Goal: Task Accomplishment & Management: Manage account settings

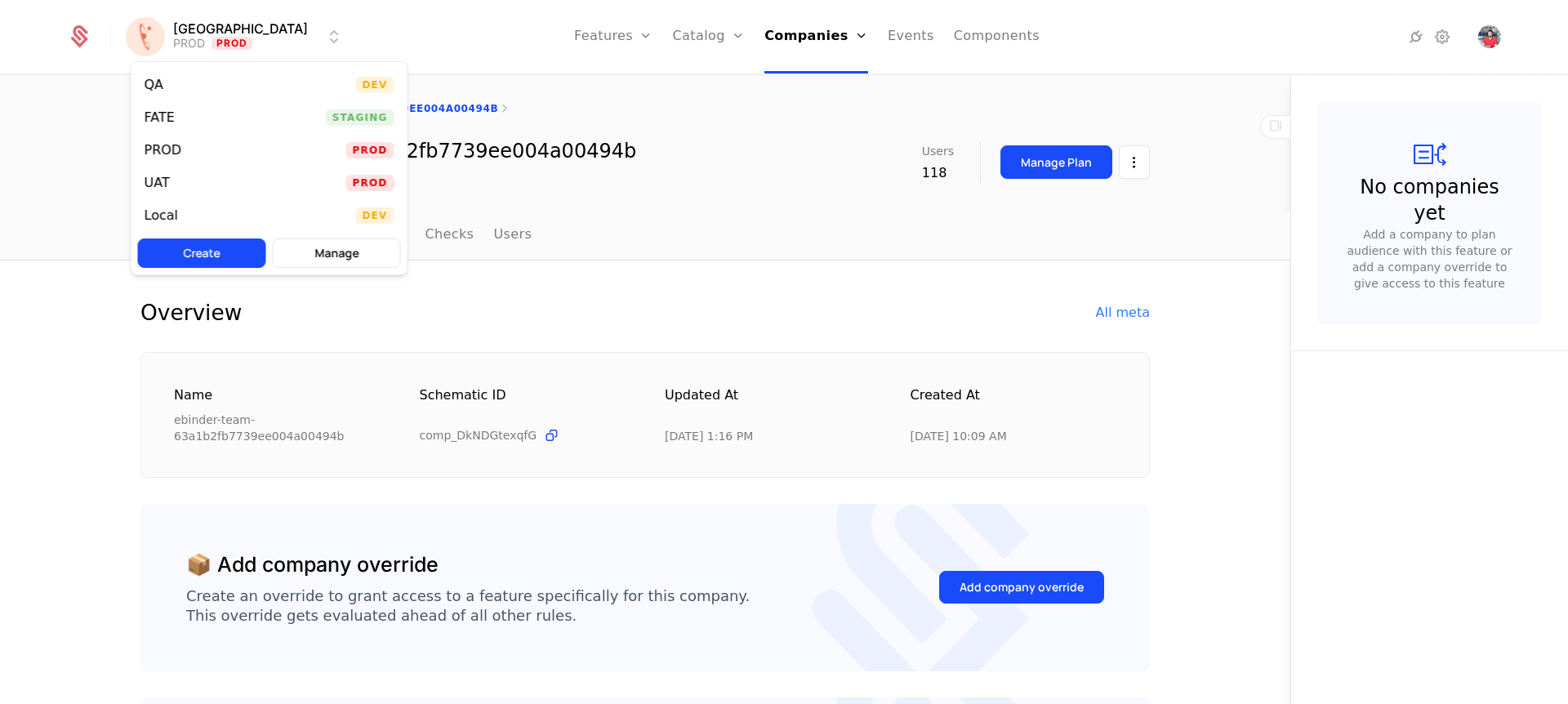
click at [186, 193] on div "UAT Prod" at bounding box center [269, 183] width 276 height 33
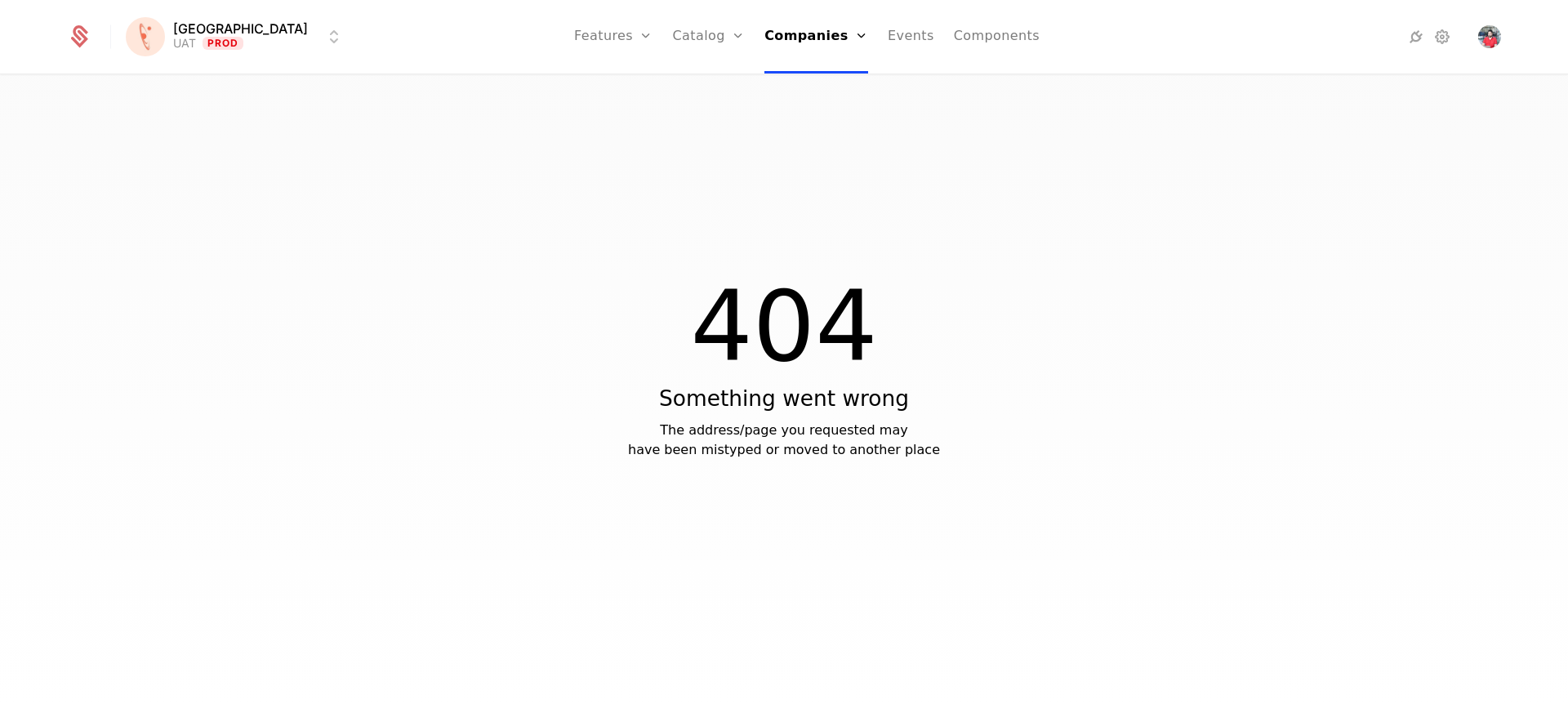
click at [673, 43] on link "Catalog" at bounding box center [709, 36] width 73 height 73
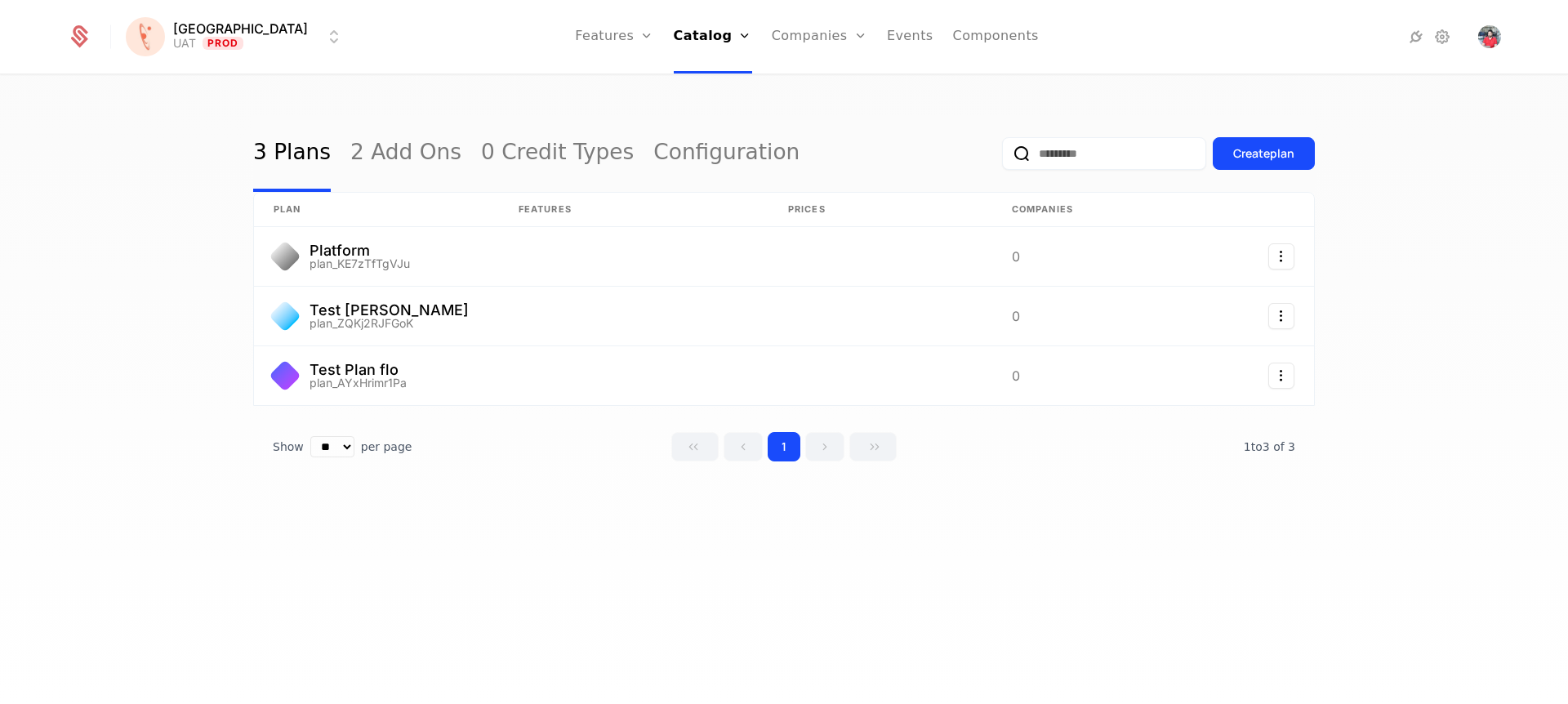
click at [613, 99] on div "Features Flags" at bounding box center [631, 92] width 115 height 78
click at [597, 113] on link "Flags" at bounding box center [631, 106] width 75 height 13
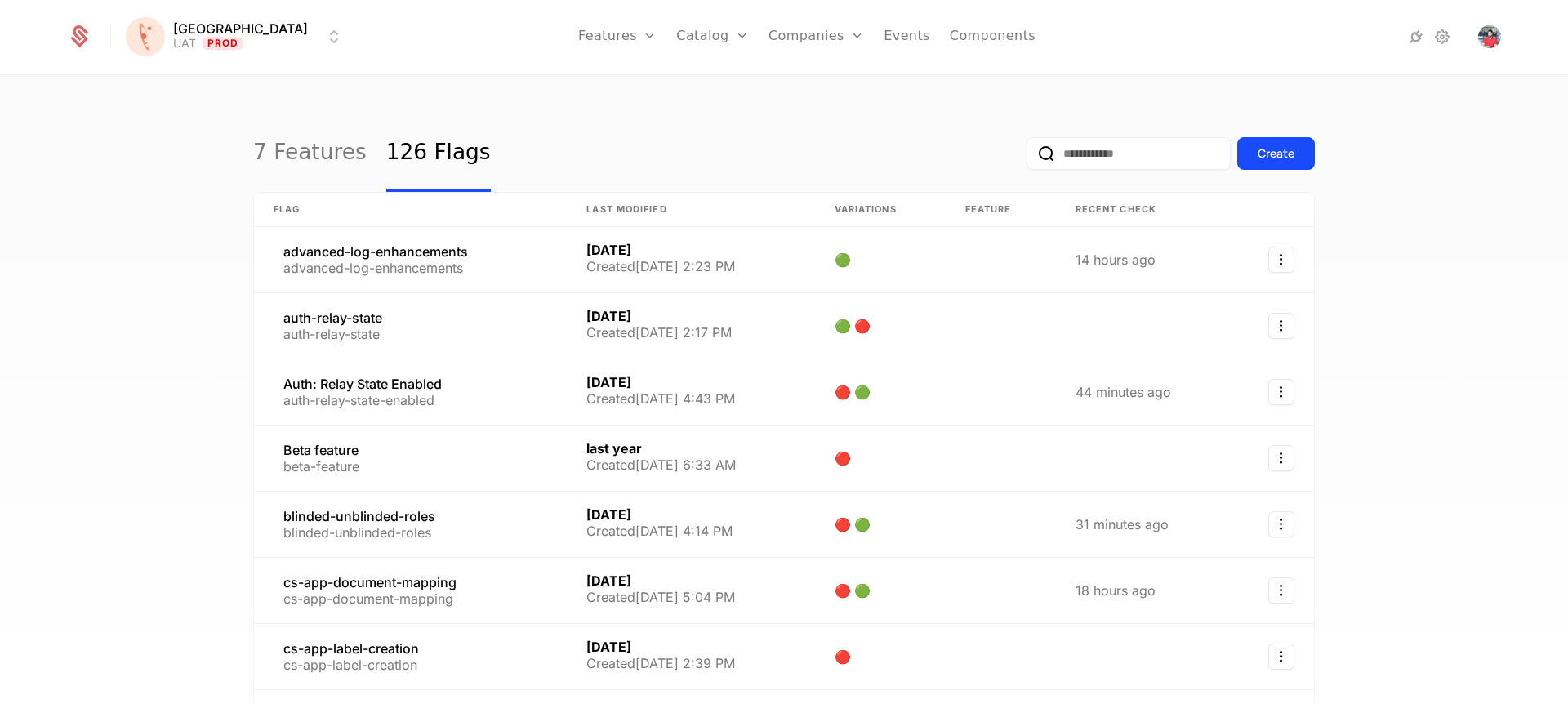
click at [788, 84] on link "Companies" at bounding box center [825, 80] width 75 height 13
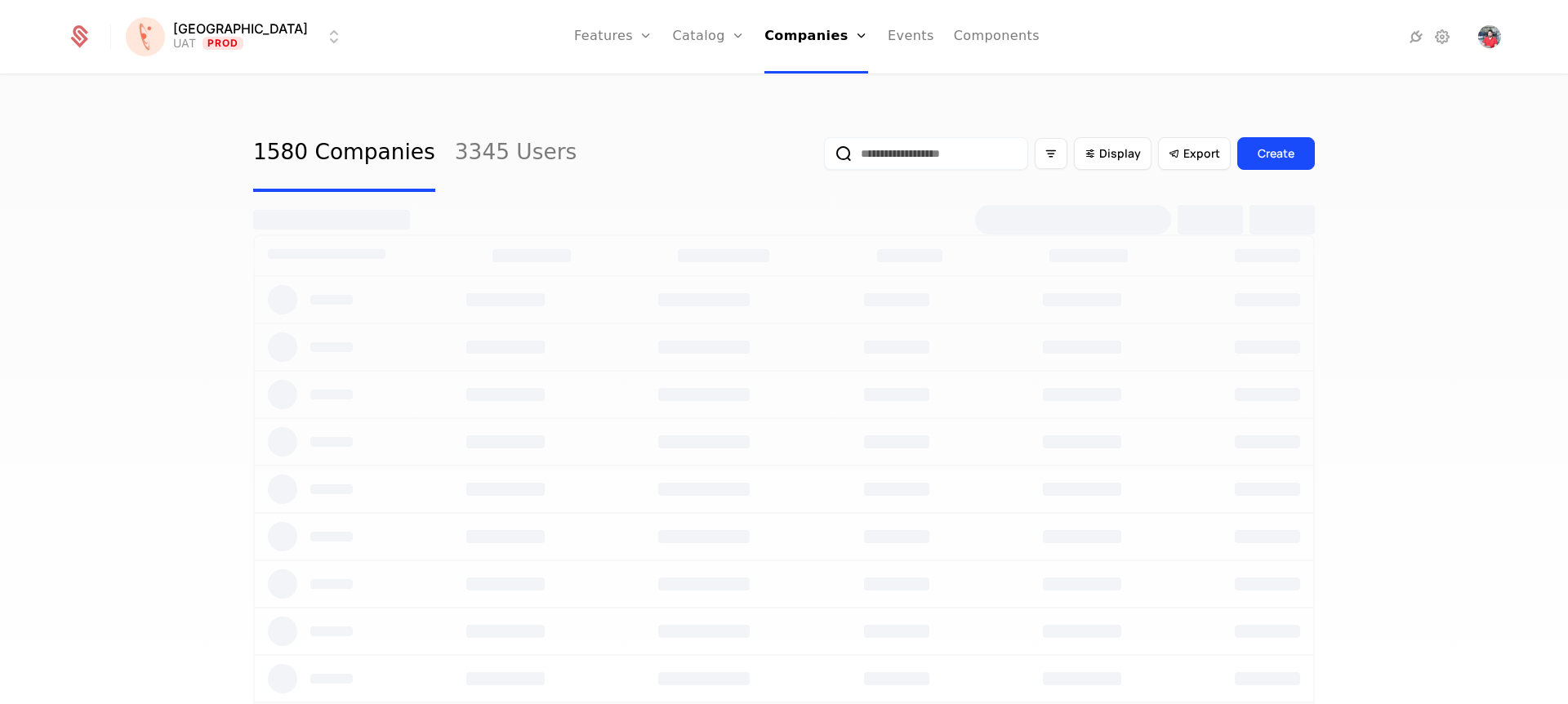
click at [965, 151] on input "email" at bounding box center [926, 153] width 204 height 33
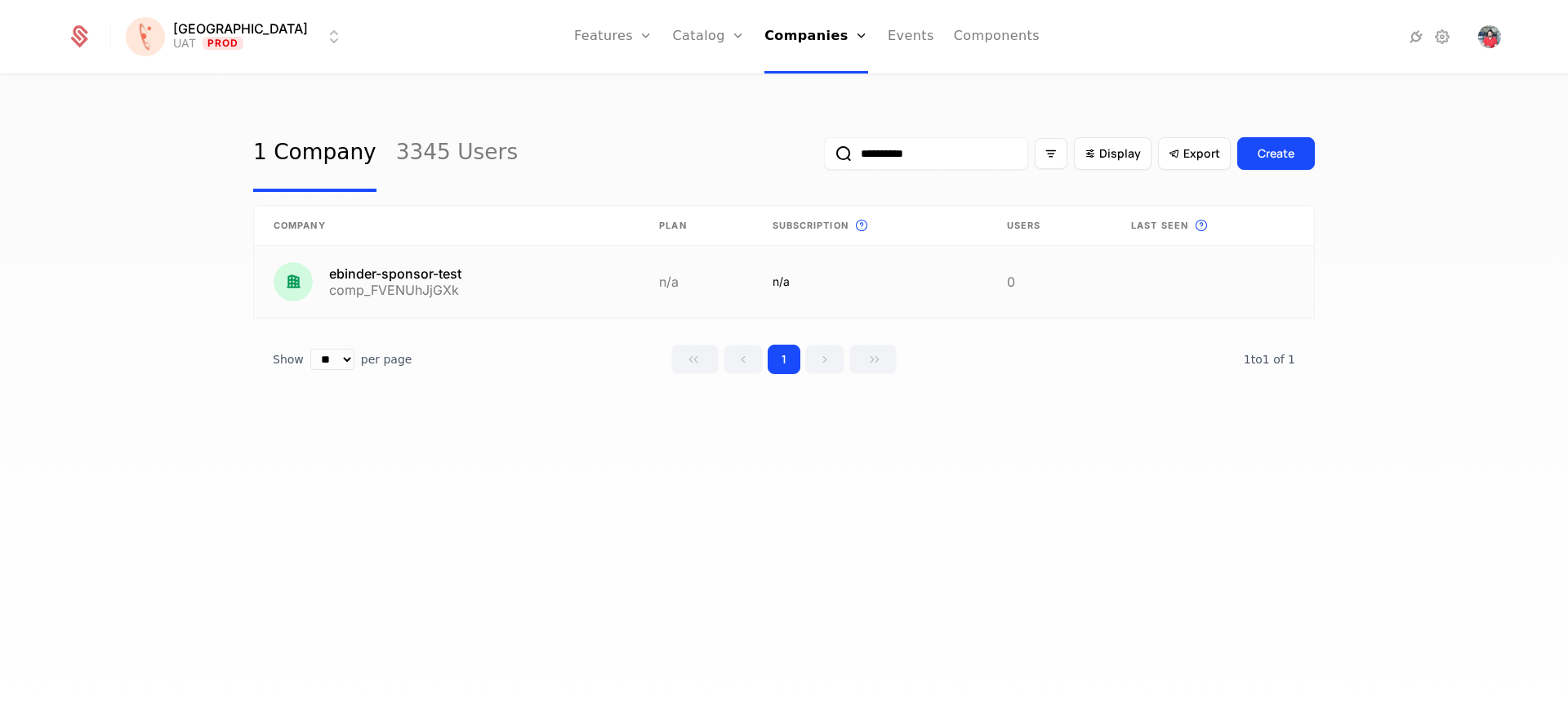
type input "**********"
click at [387, 279] on link at bounding box center [447, 281] width 386 height 72
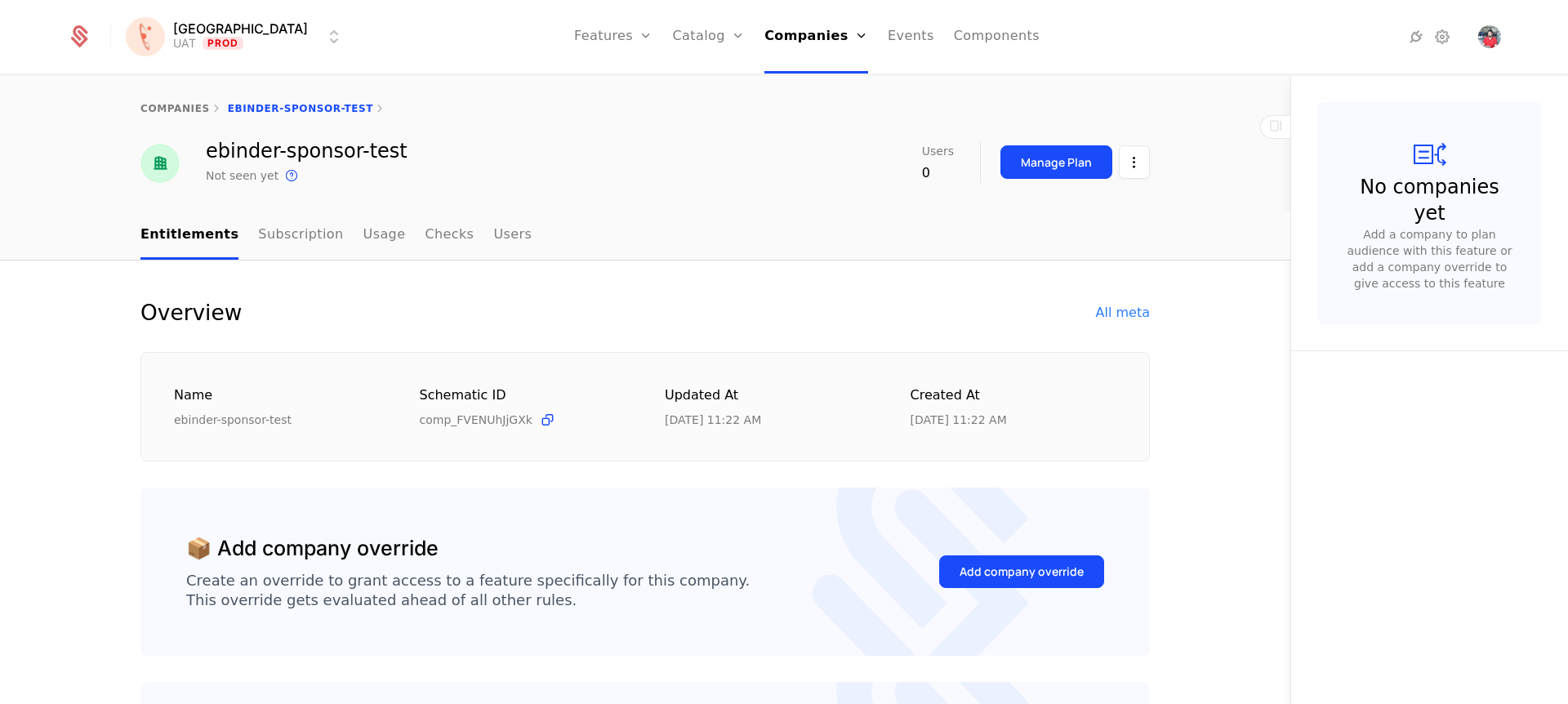
click at [888, 39] on link "Events" at bounding box center [911, 36] width 46 height 73
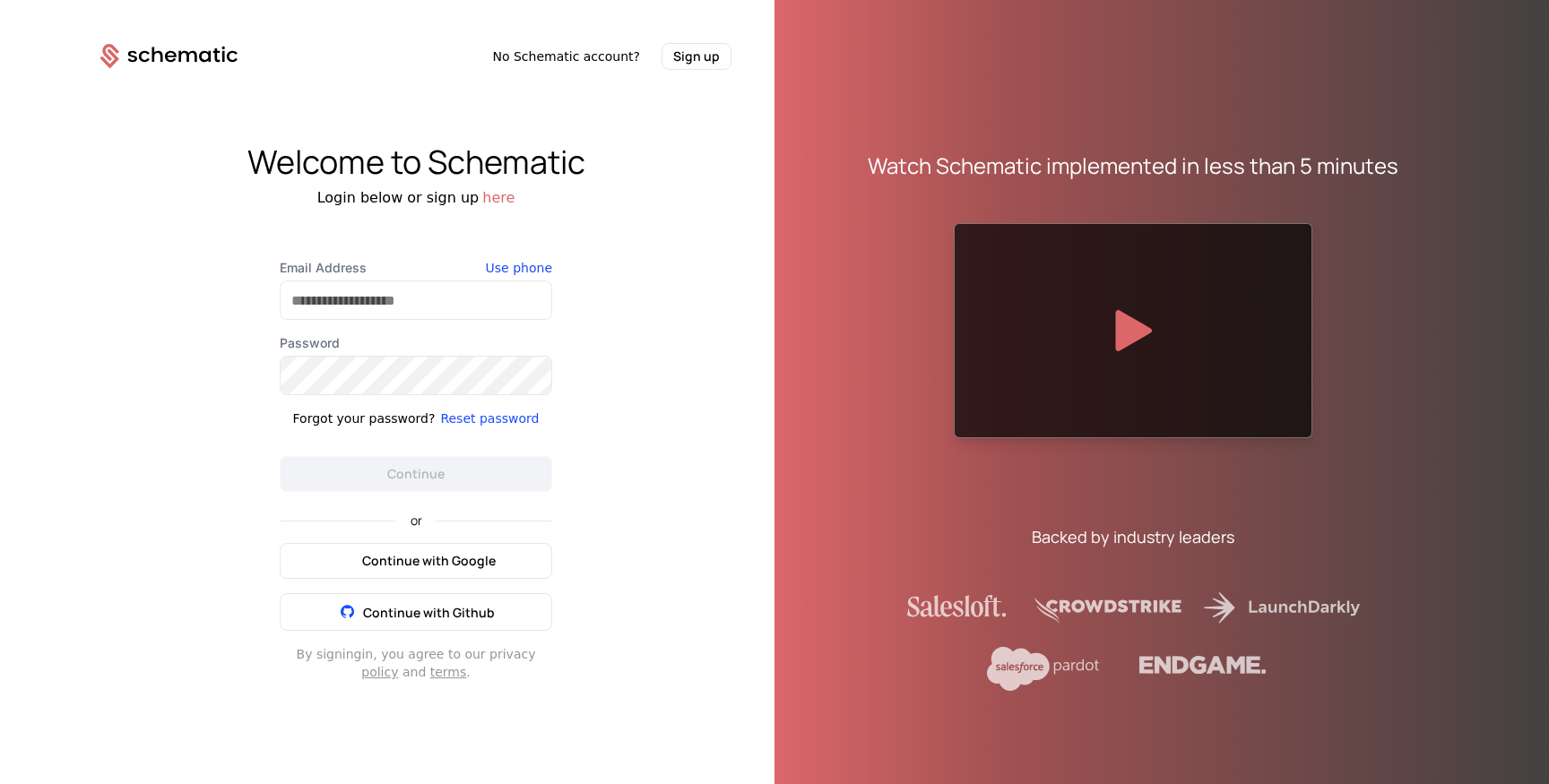
click at [411, 551] on button "Continue with Google" at bounding box center [415, 561] width 272 height 36
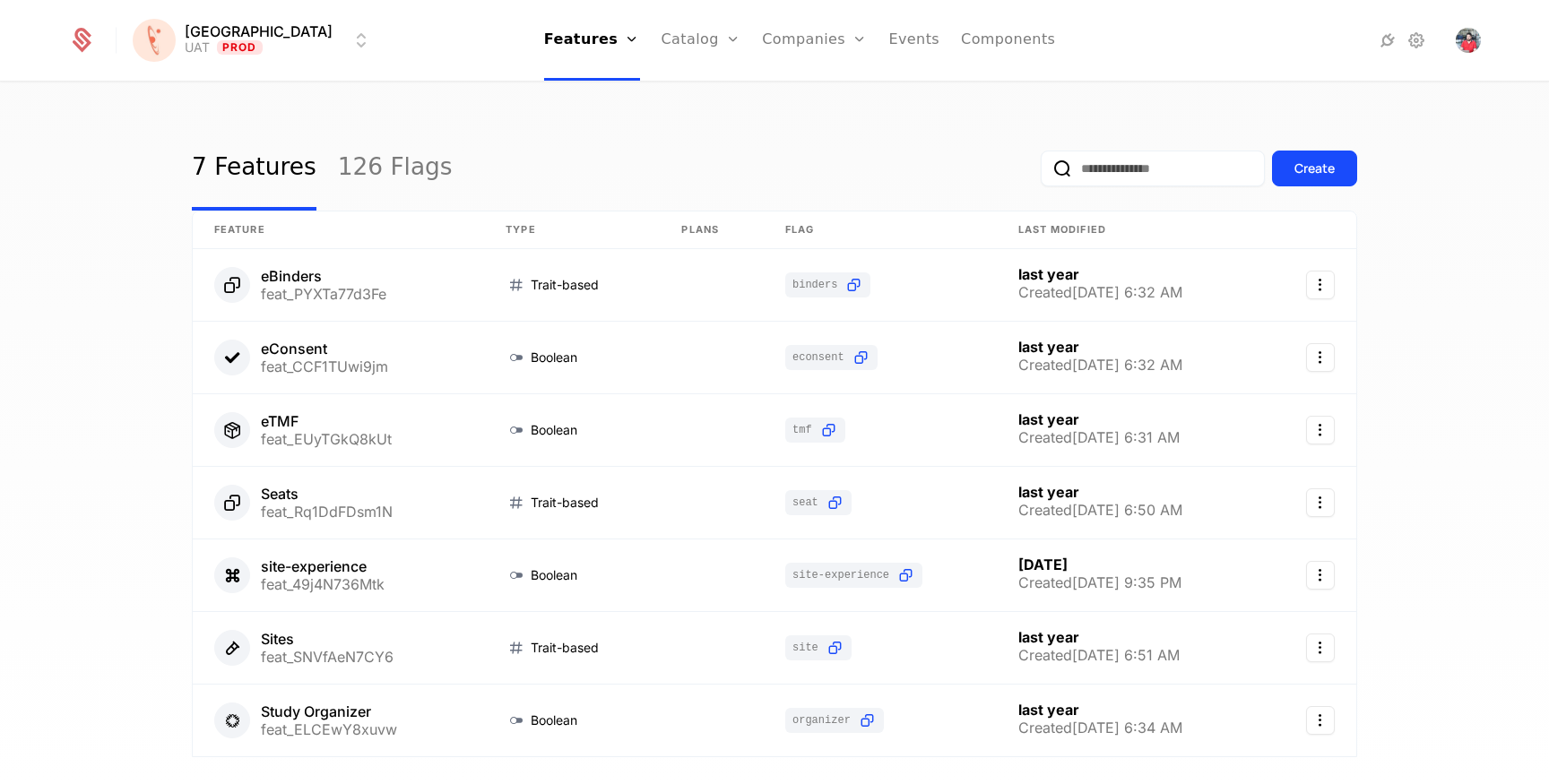
click at [239, 47] on html "[PERSON_NAME] Prod Features Features Flags Catalog Plans Add Ons Credits Config…" at bounding box center [774, 392] width 1549 height 784
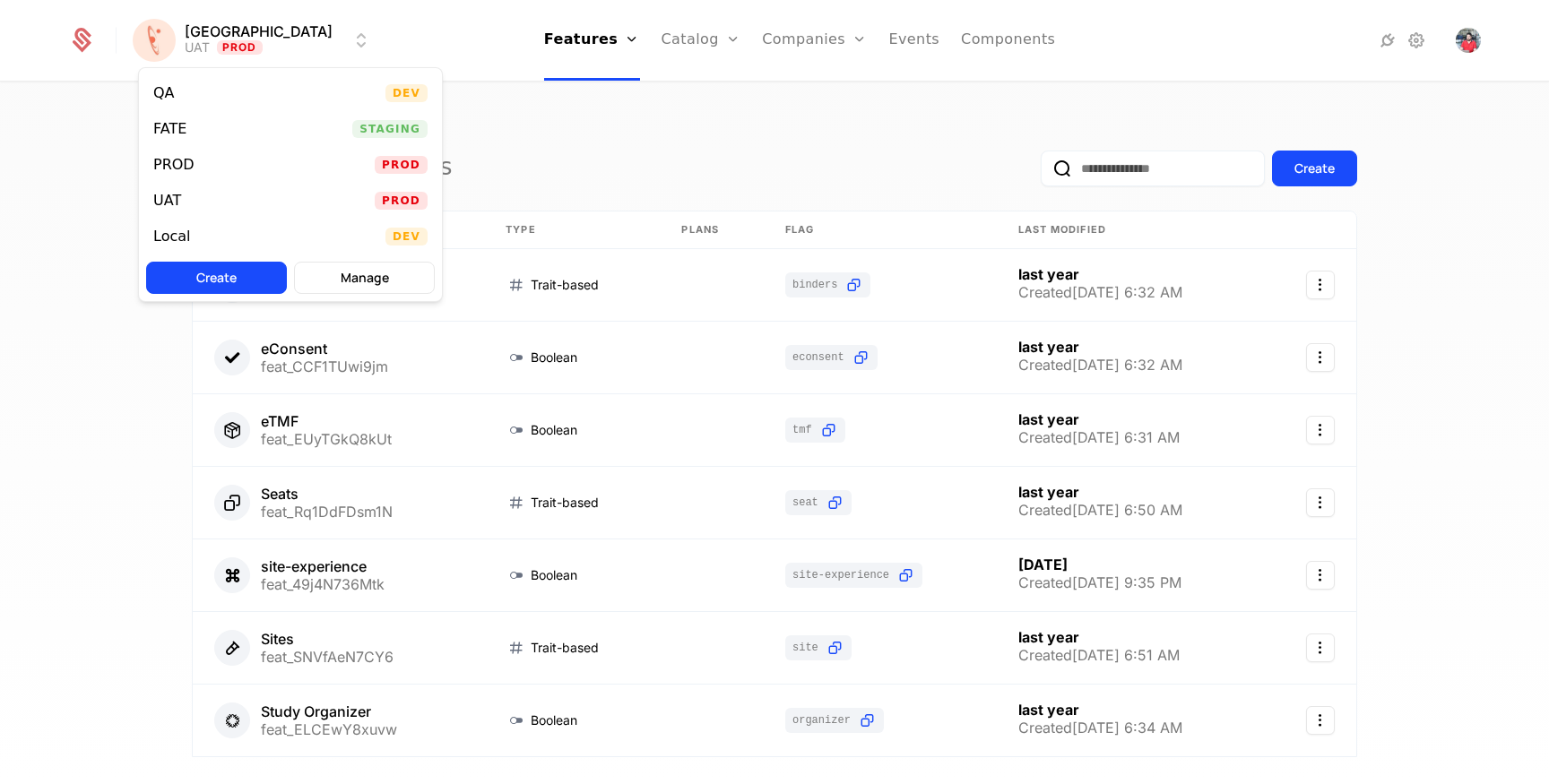
click at [204, 170] on div "PROD" at bounding box center [180, 165] width 55 height 18
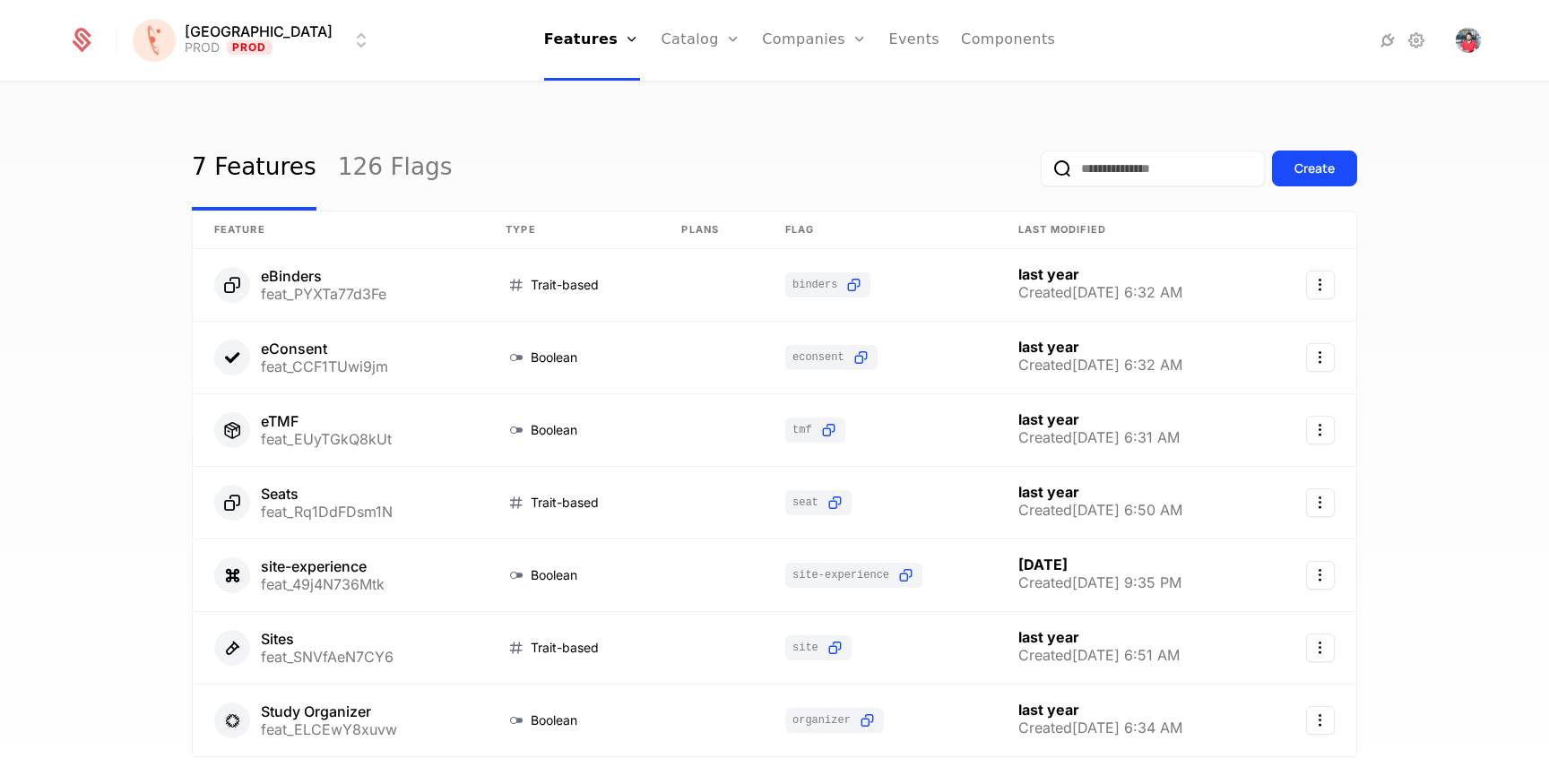
click at [784, 95] on link "Companies" at bounding box center [824, 88] width 82 height 14
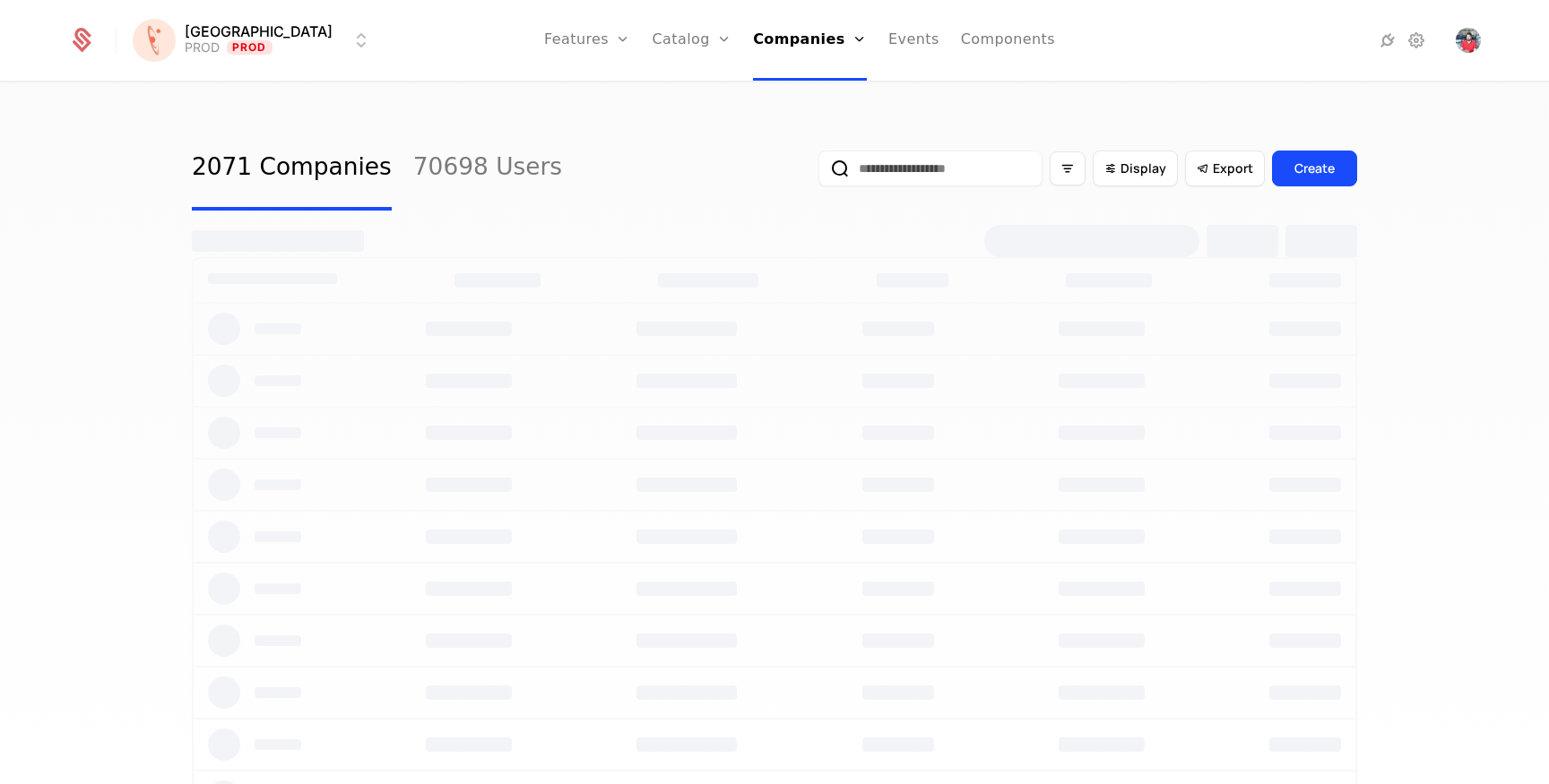
click at [928, 185] on input "email" at bounding box center [930, 168] width 224 height 36
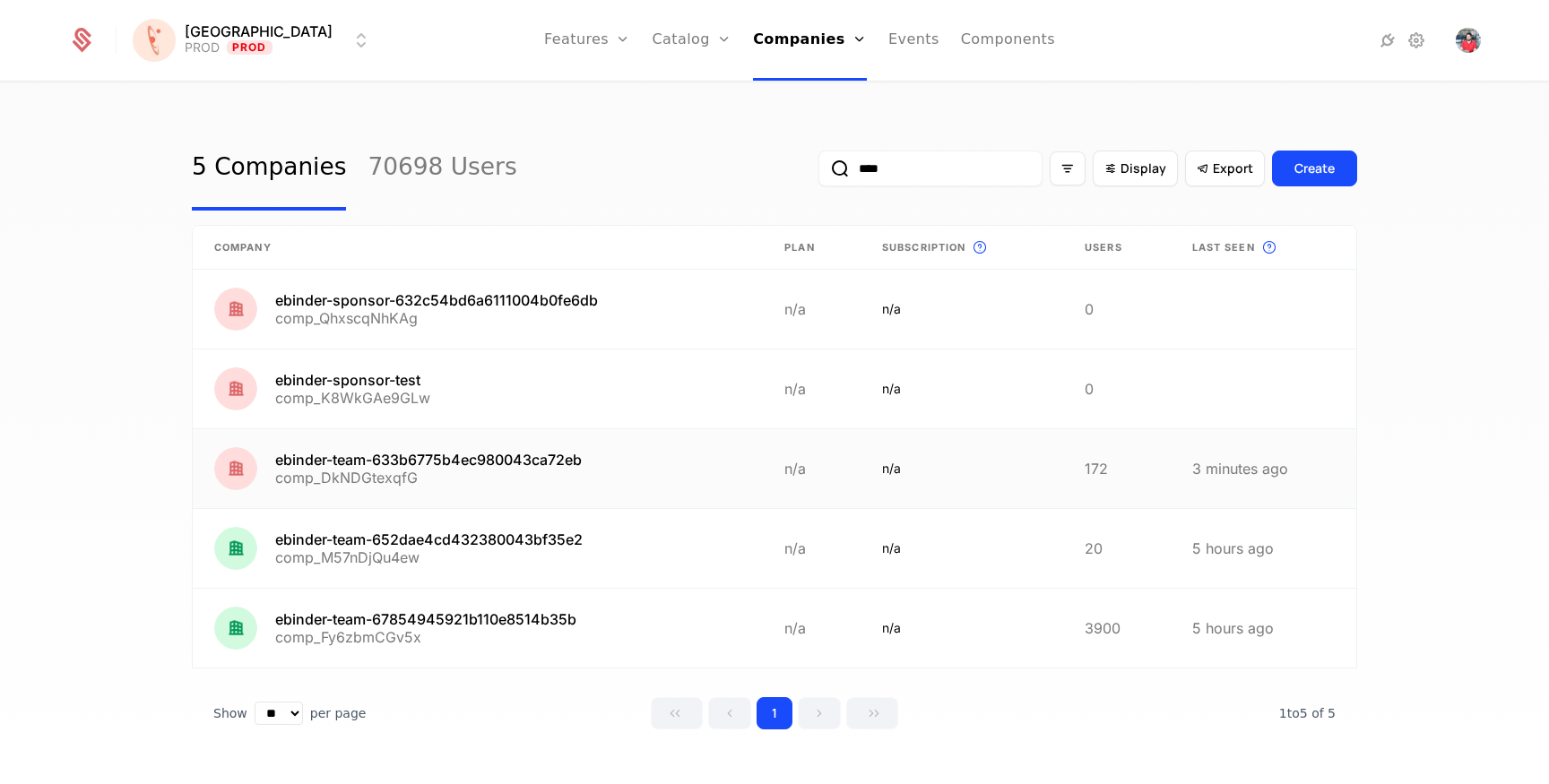
type input "****"
click at [511, 449] on link at bounding box center [478, 468] width 570 height 79
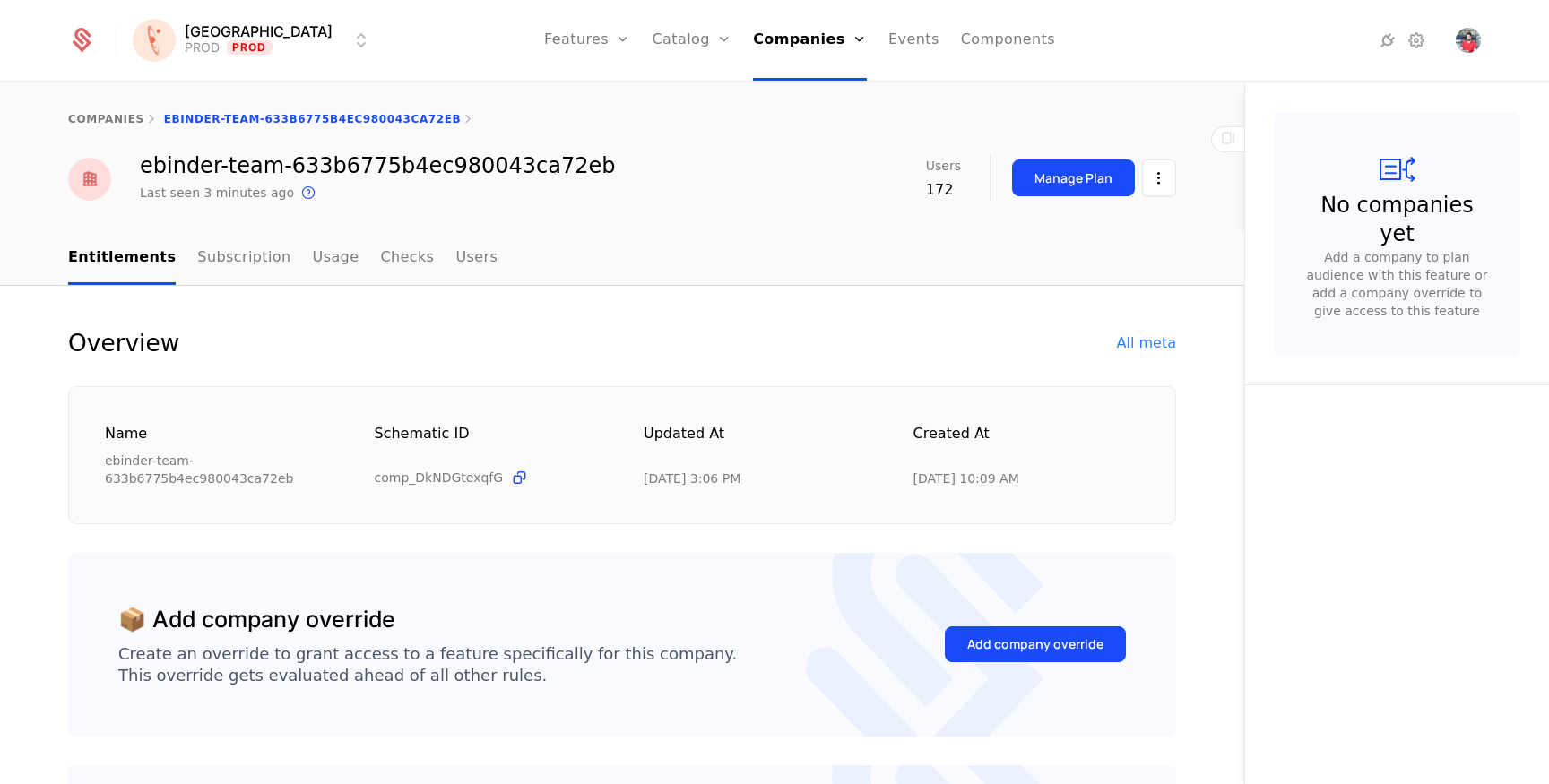
click at [1135, 350] on div "All meta" at bounding box center [1145, 343] width 59 height 22
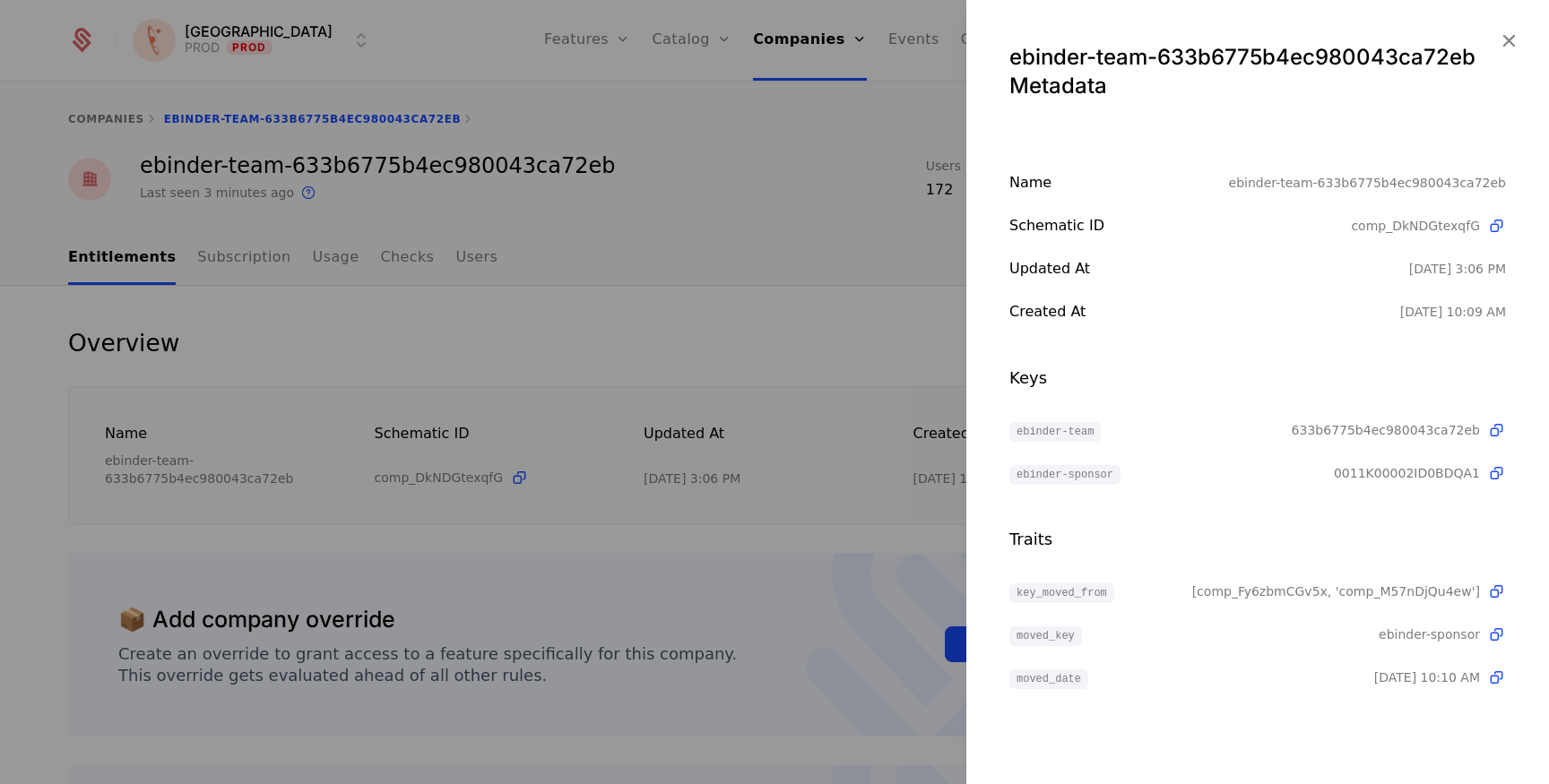
click at [1501, 477] on icon at bounding box center [1496, 473] width 19 height 19
click at [357, 88] on div at bounding box center [774, 392] width 1549 height 784
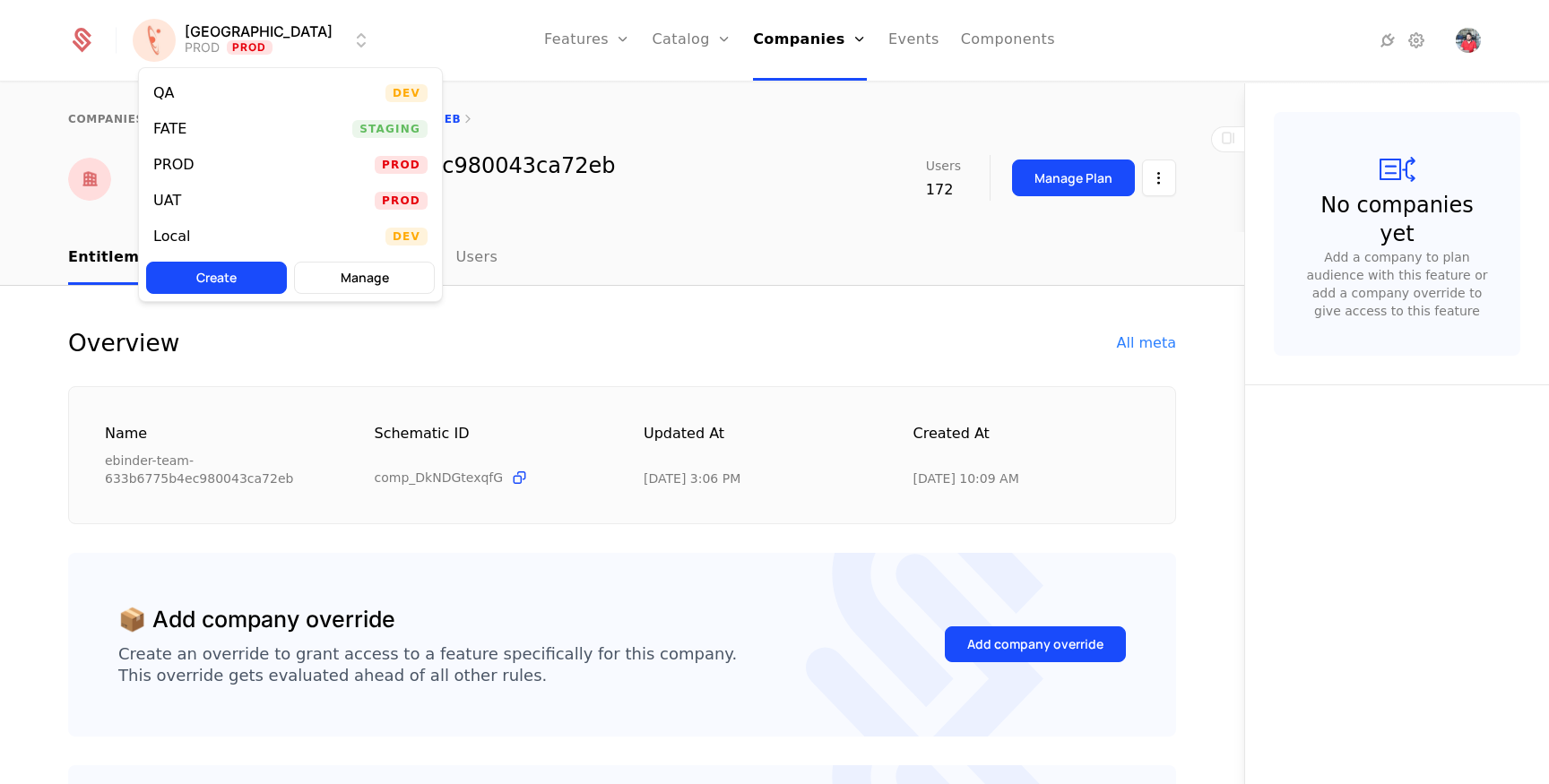
click at [255, 52] on html "[PERSON_NAME] PROD Prod Features Features Flags Catalog Plans Add Ons Credits C…" at bounding box center [774, 392] width 1549 height 784
click at [207, 188] on div "UAT Prod" at bounding box center [290, 201] width 303 height 36
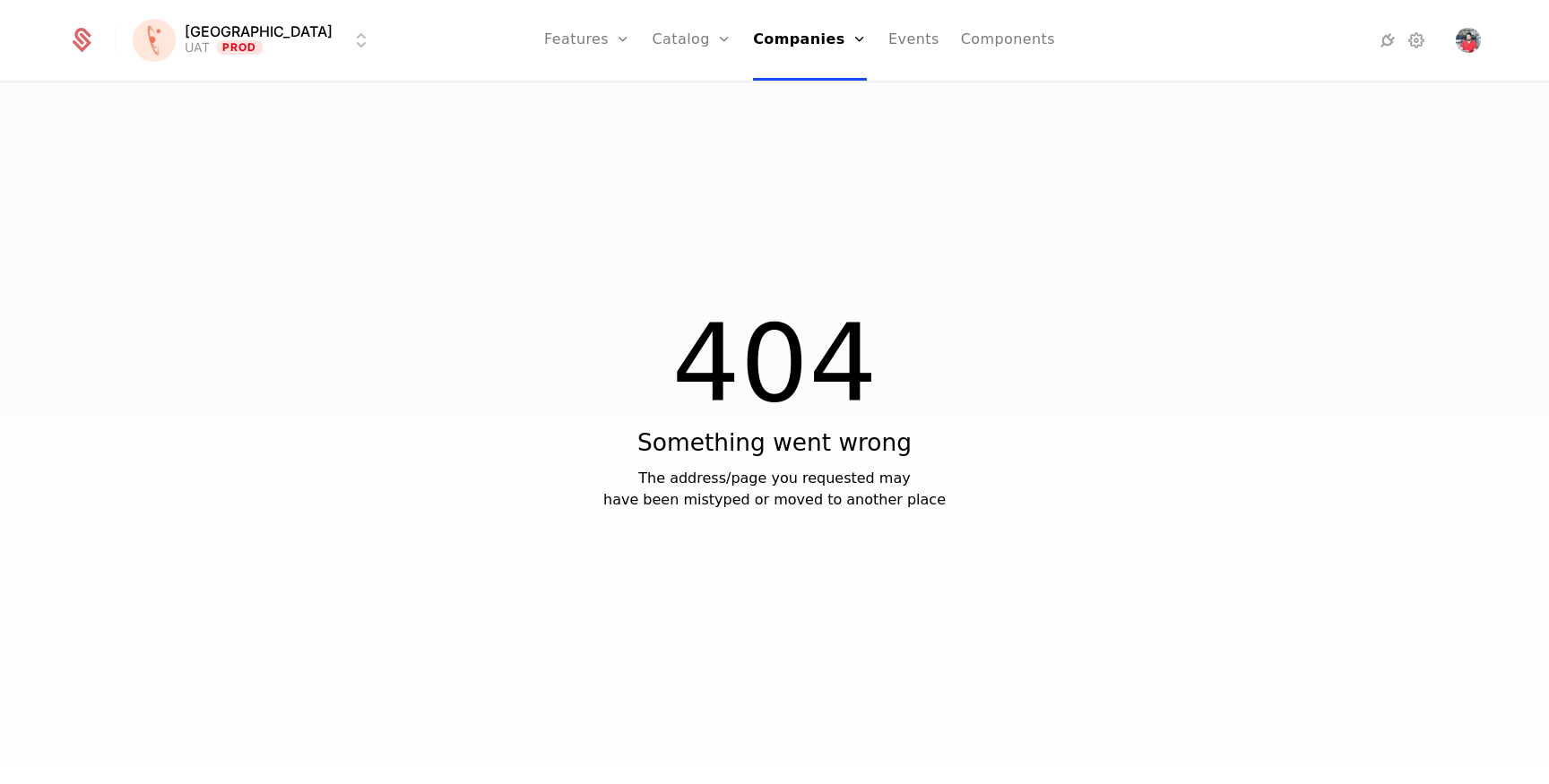
click at [774, 87] on link "Companies" at bounding box center [815, 88] width 82 height 14
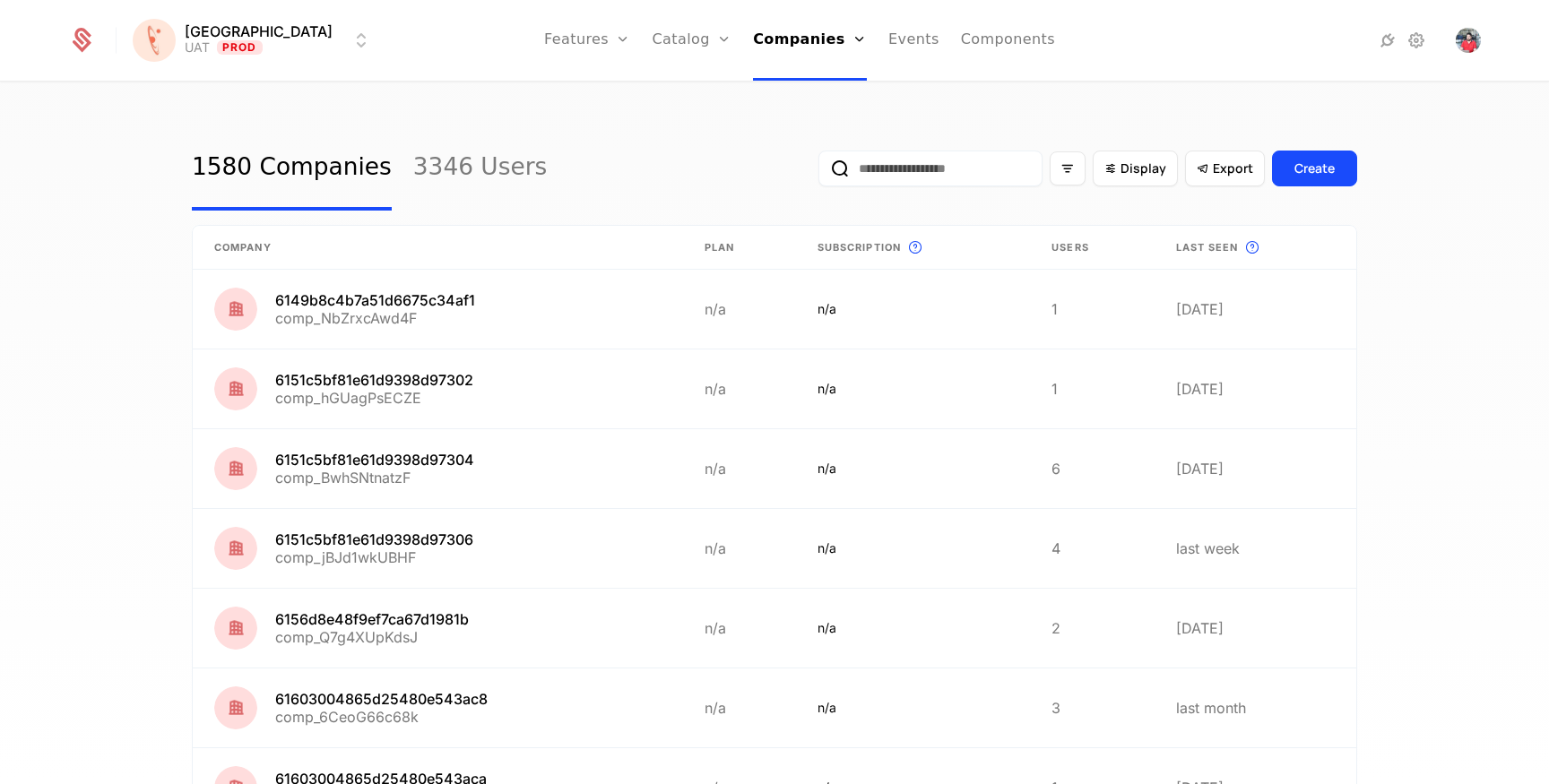
click at [1279, 155] on button "Create" at bounding box center [1315, 168] width 85 height 36
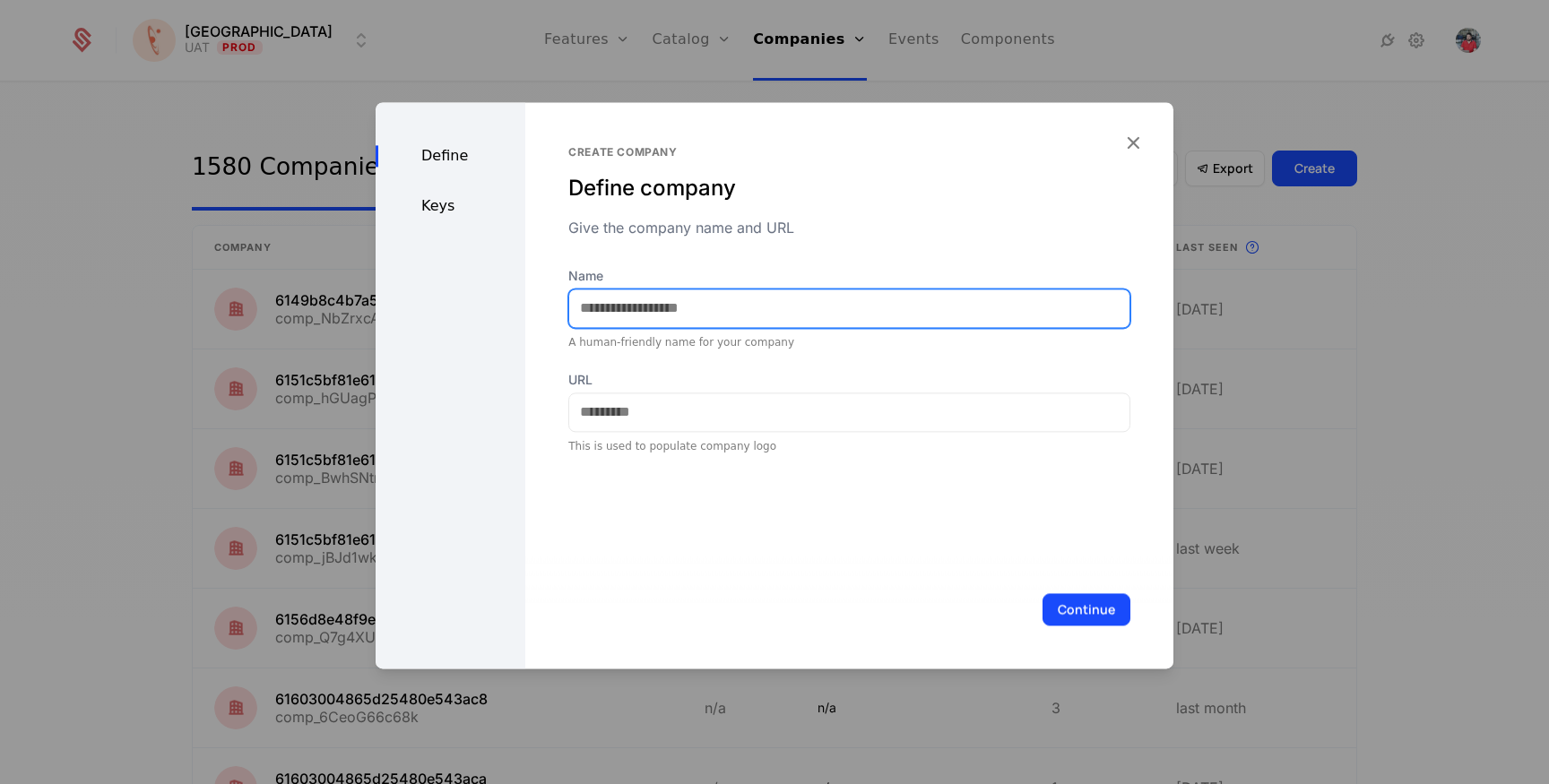
click at [772, 323] on input "Name" at bounding box center [849, 308] width 560 height 38
type input "**********"
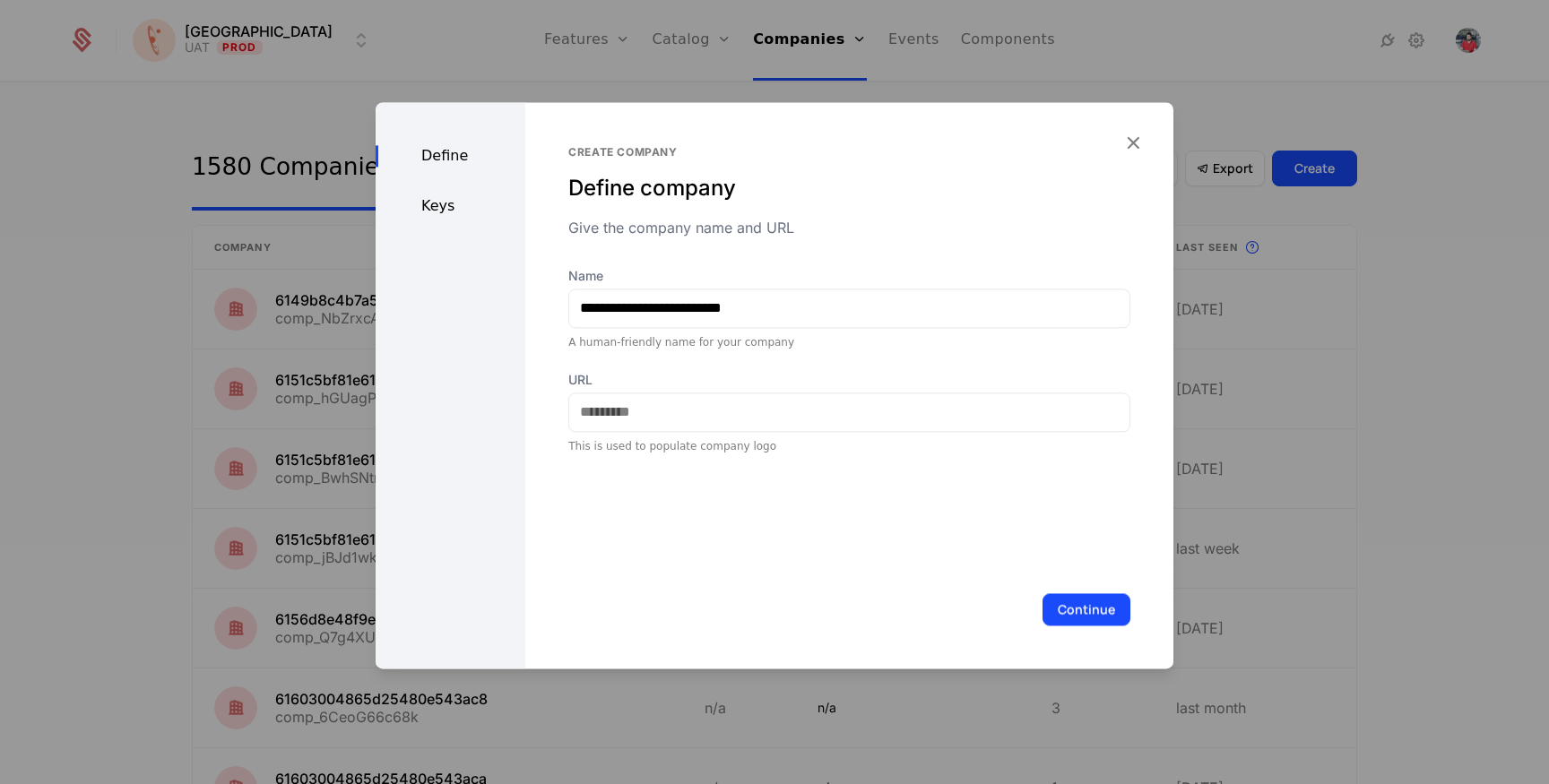
click at [642, 260] on div "**********" at bounding box center [849, 298] width 562 height 308
click at [448, 202] on div "Keys" at bounding box center [450, 206] width 149 height 22
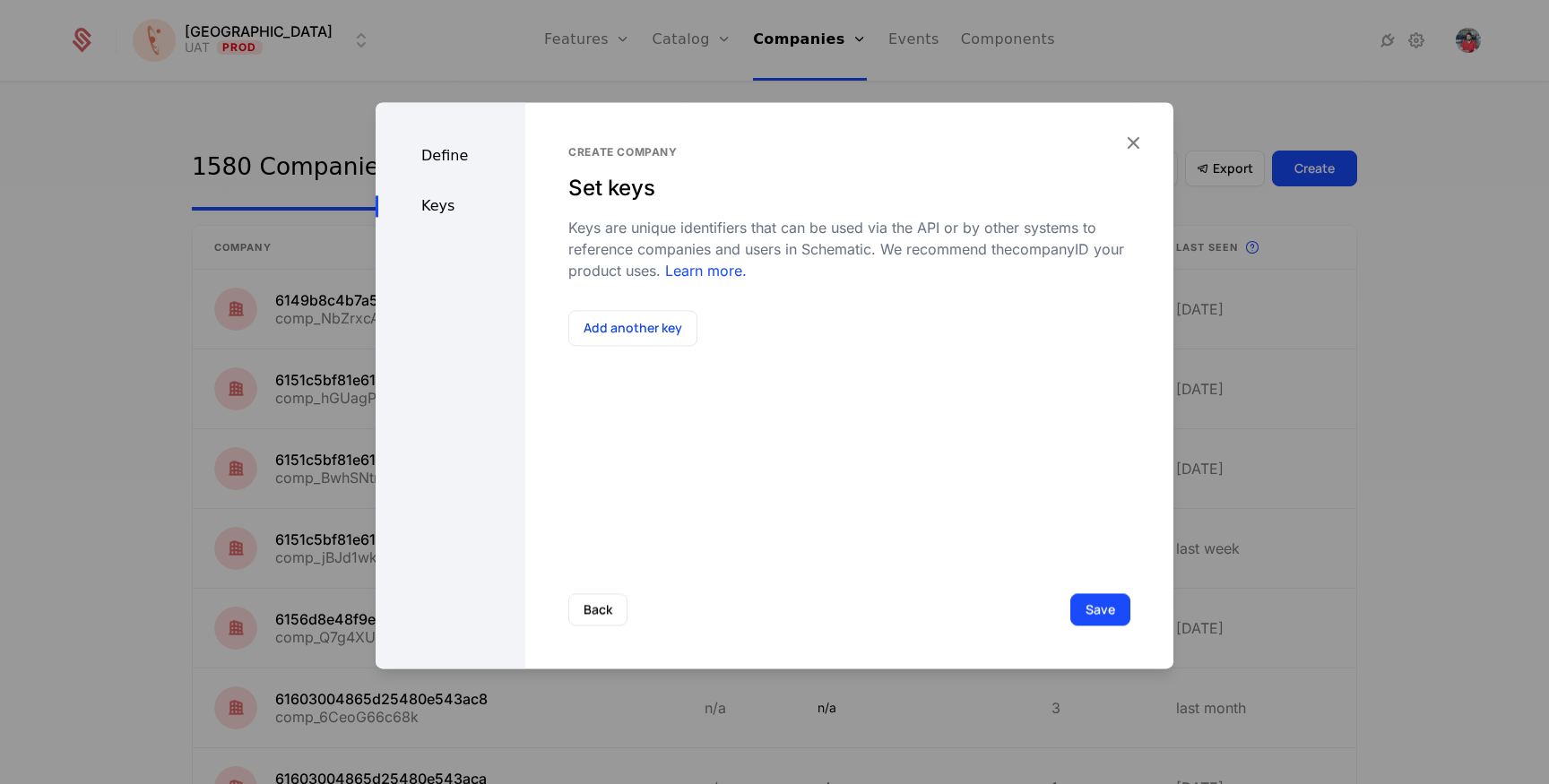
click at [649, 322] on button "Add another key" at bounding box center [632, 328] width 129 height 36
click at [666, 352] on div at bounding box center [727, 351] width 292 height 25
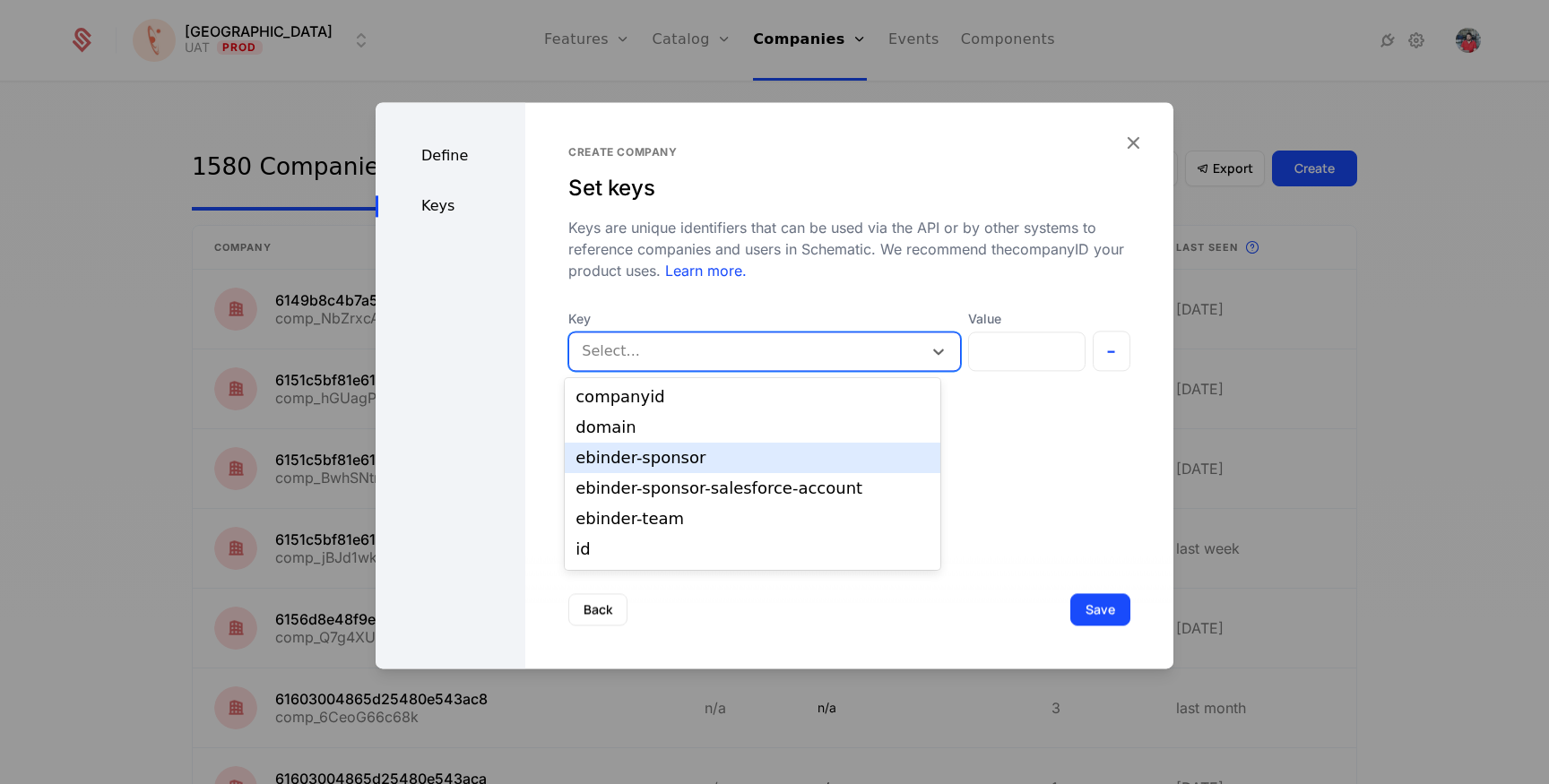
click at [670, 451] on div "ebinder-sponsor" at bounding box center [752, 458] width 354 height 16
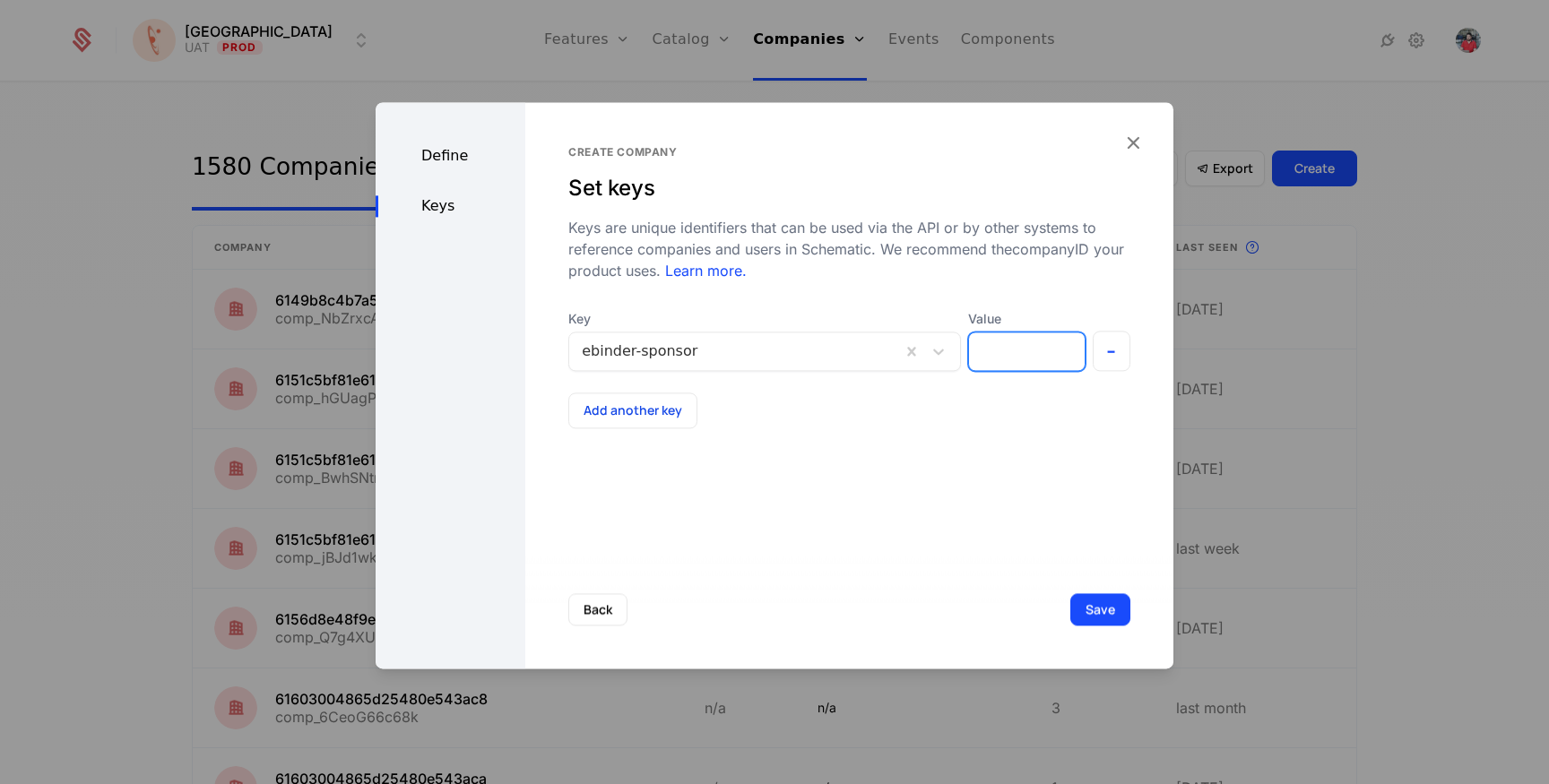
click at [977, 347] on input "Value" at bounding box center [1026, 351] width 115 height 38
paste input "**********"
type input "**********"
click at [1085, 616] on button "Save" at bounding box center [1100, 609] width 60 height 33
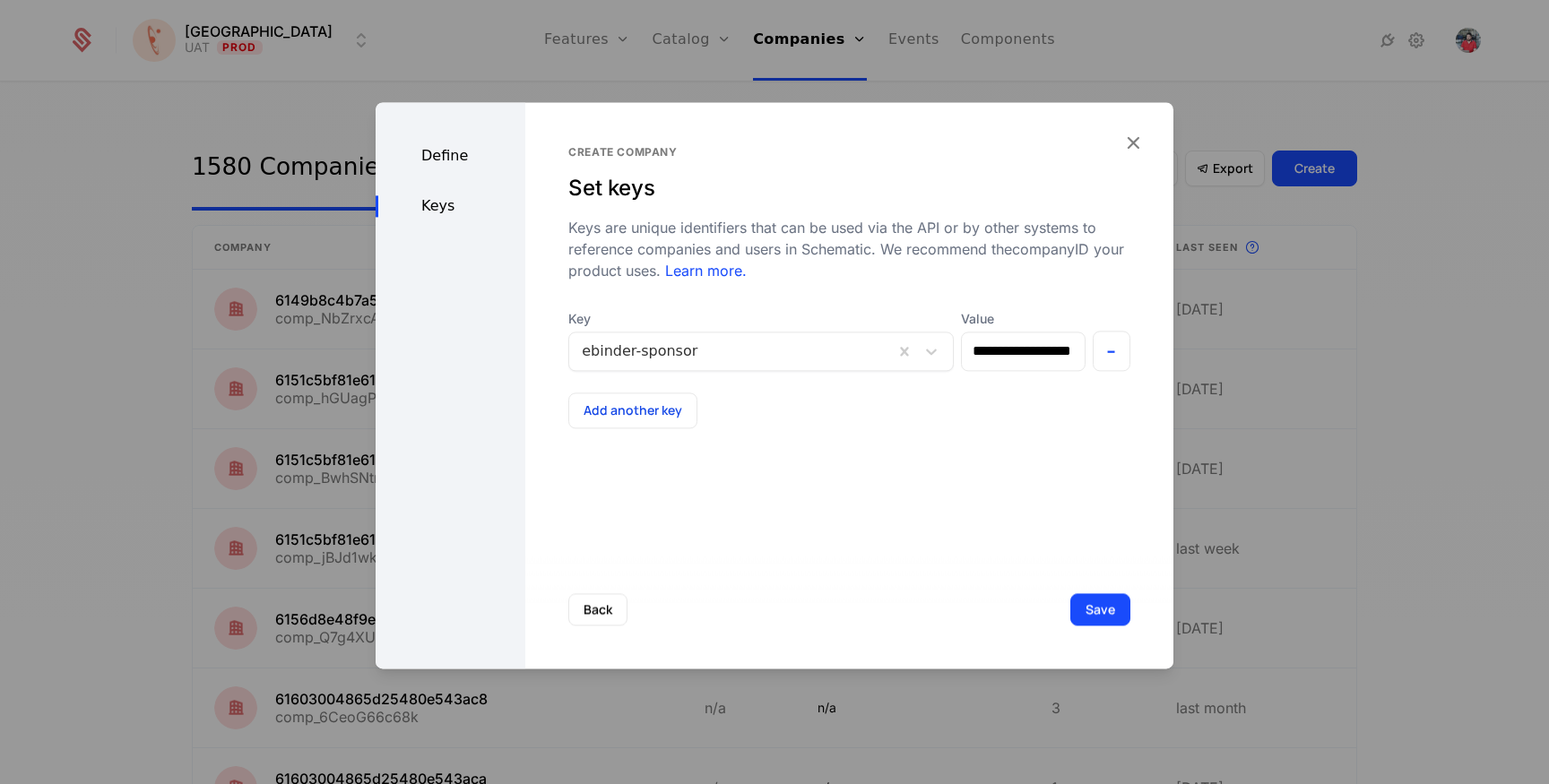
scroll to position [0, 0]
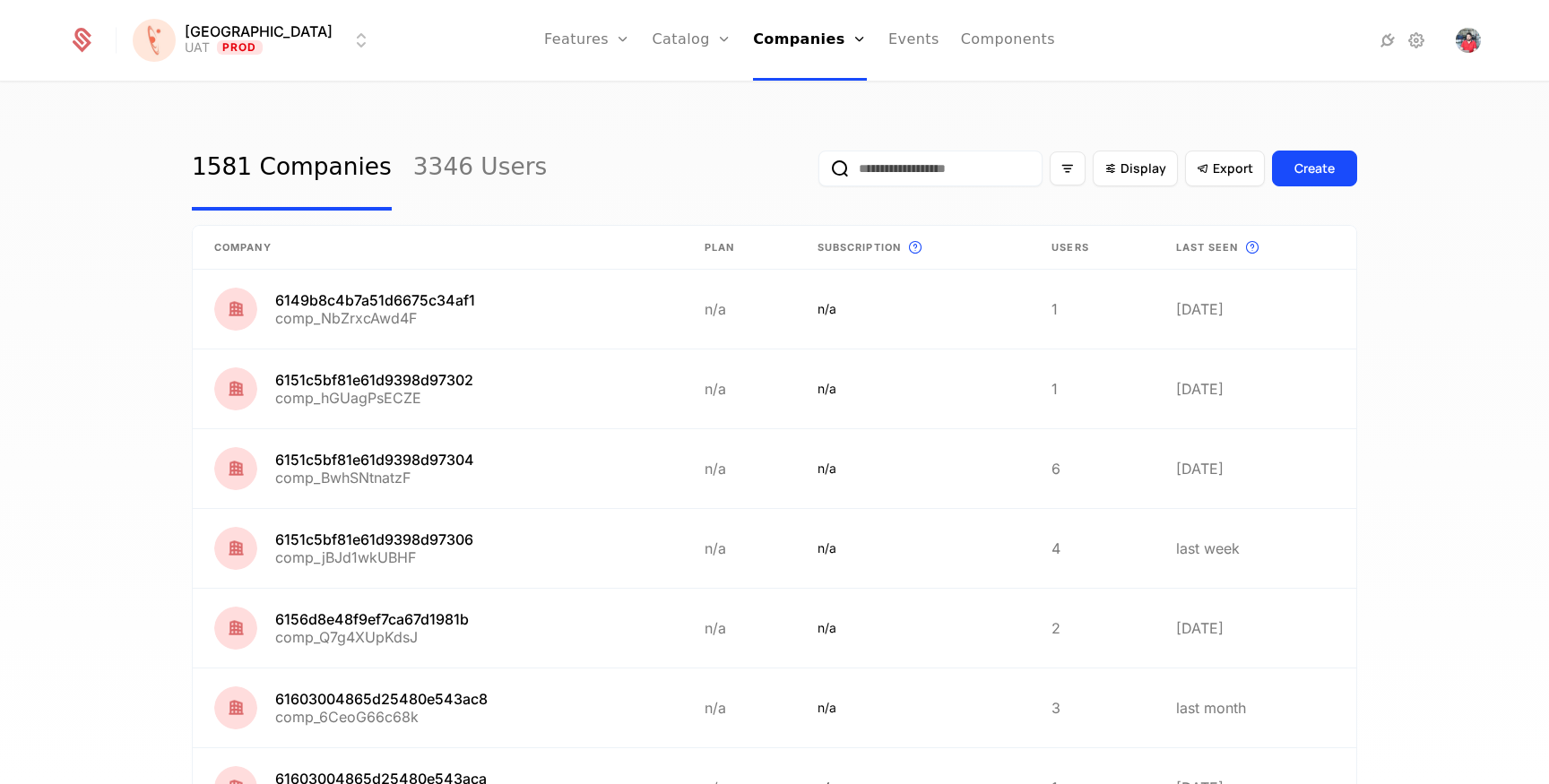
click at [907, 183] on input "email" at bounding box center [930, 168] width 224 height 36
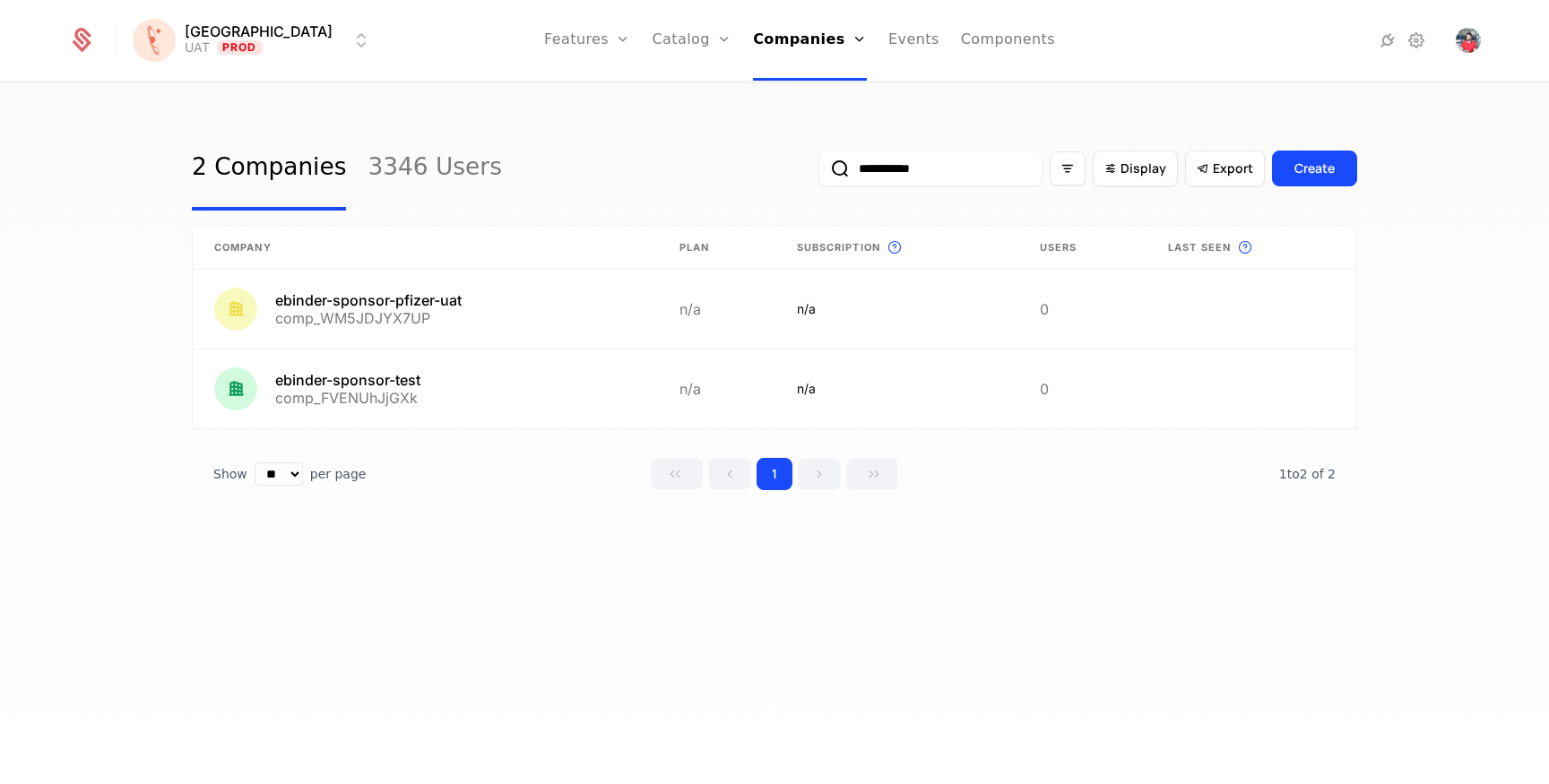
type input "**********"
click at [565, 124] on link "Flags" at bounding box center [606, 117] width 82 height 14
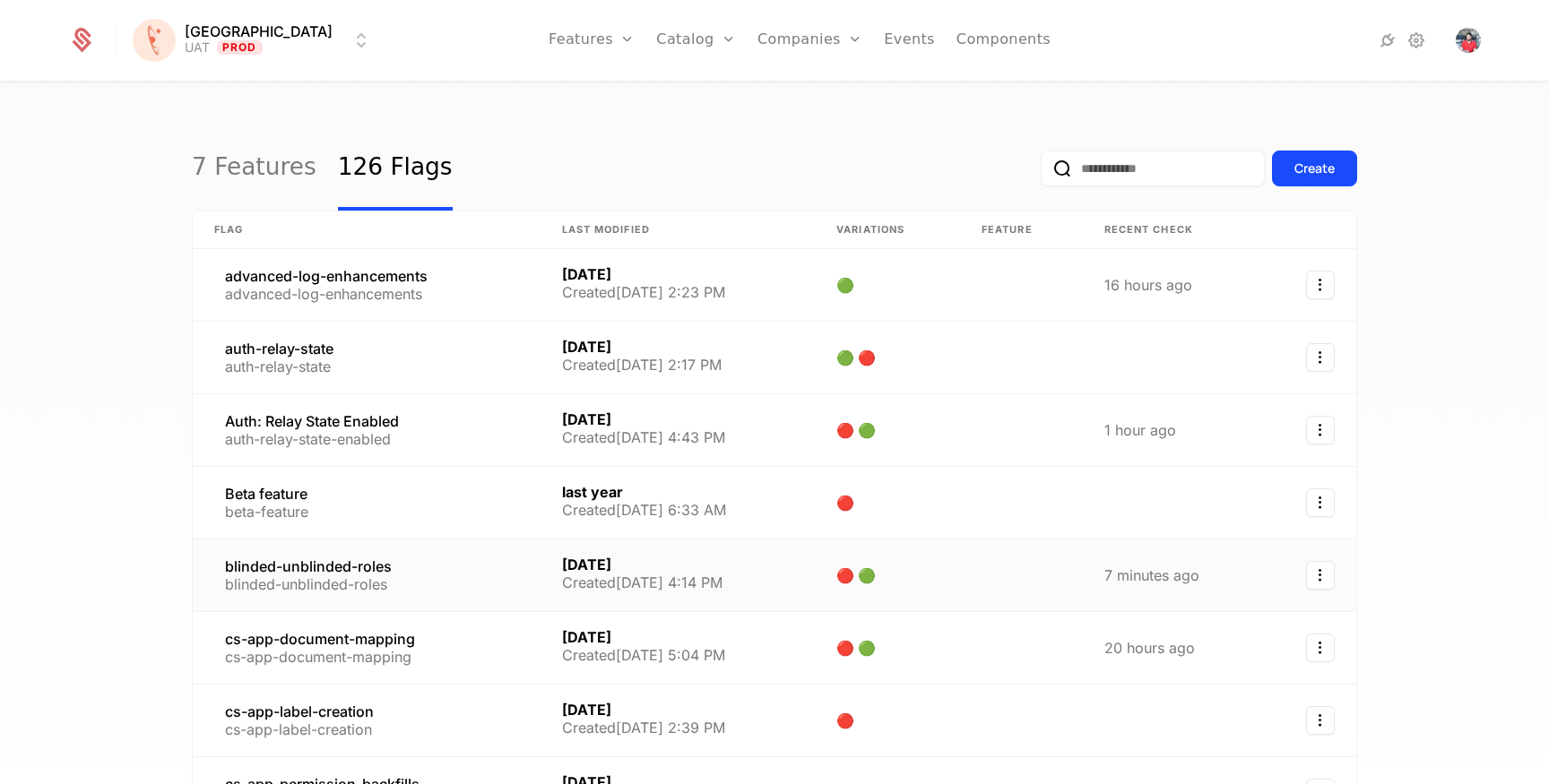
click at [339, 553] on link at bounding box center [366, 574] width 347 height 71
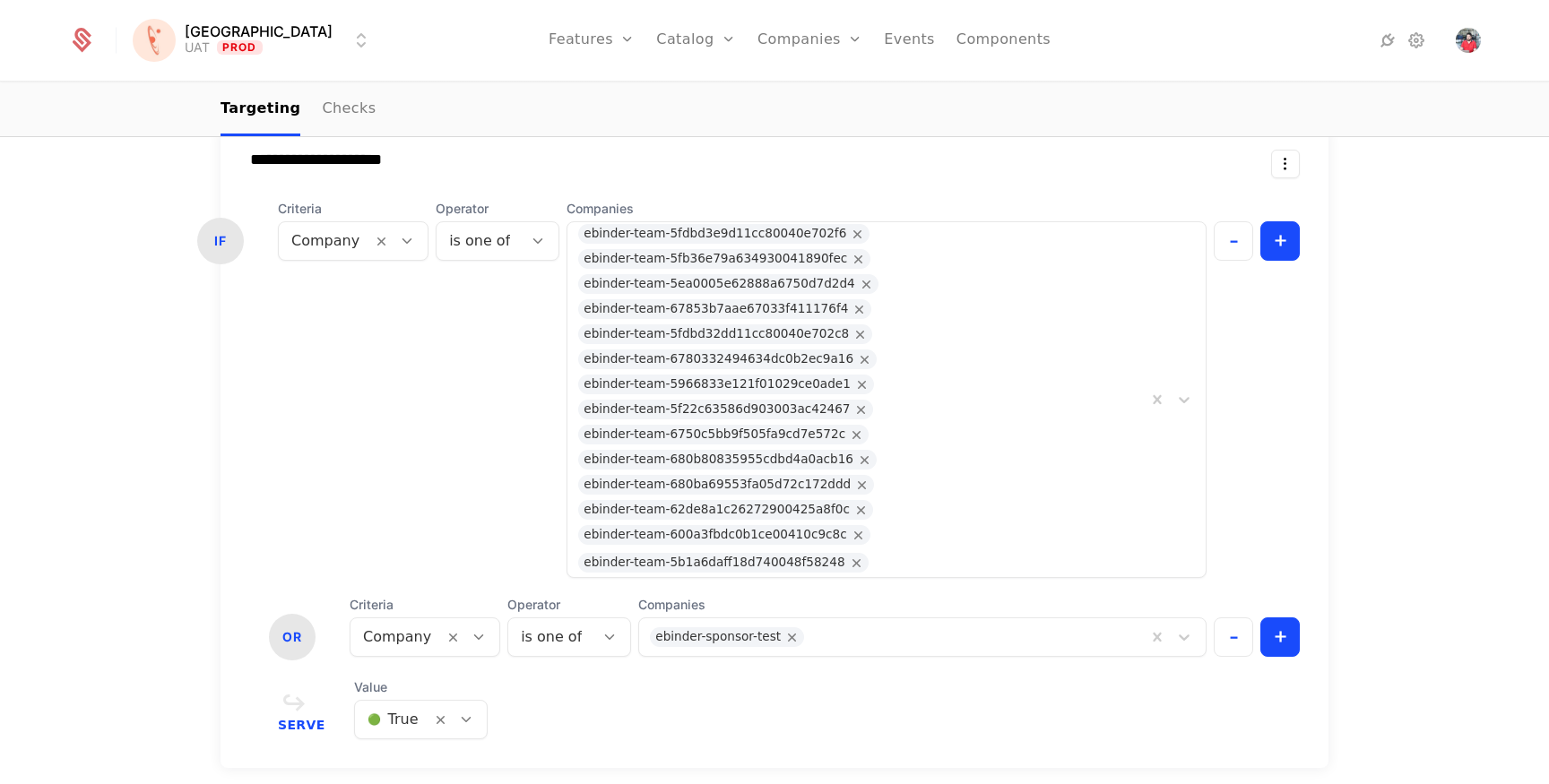
scroll to position [601, 0]
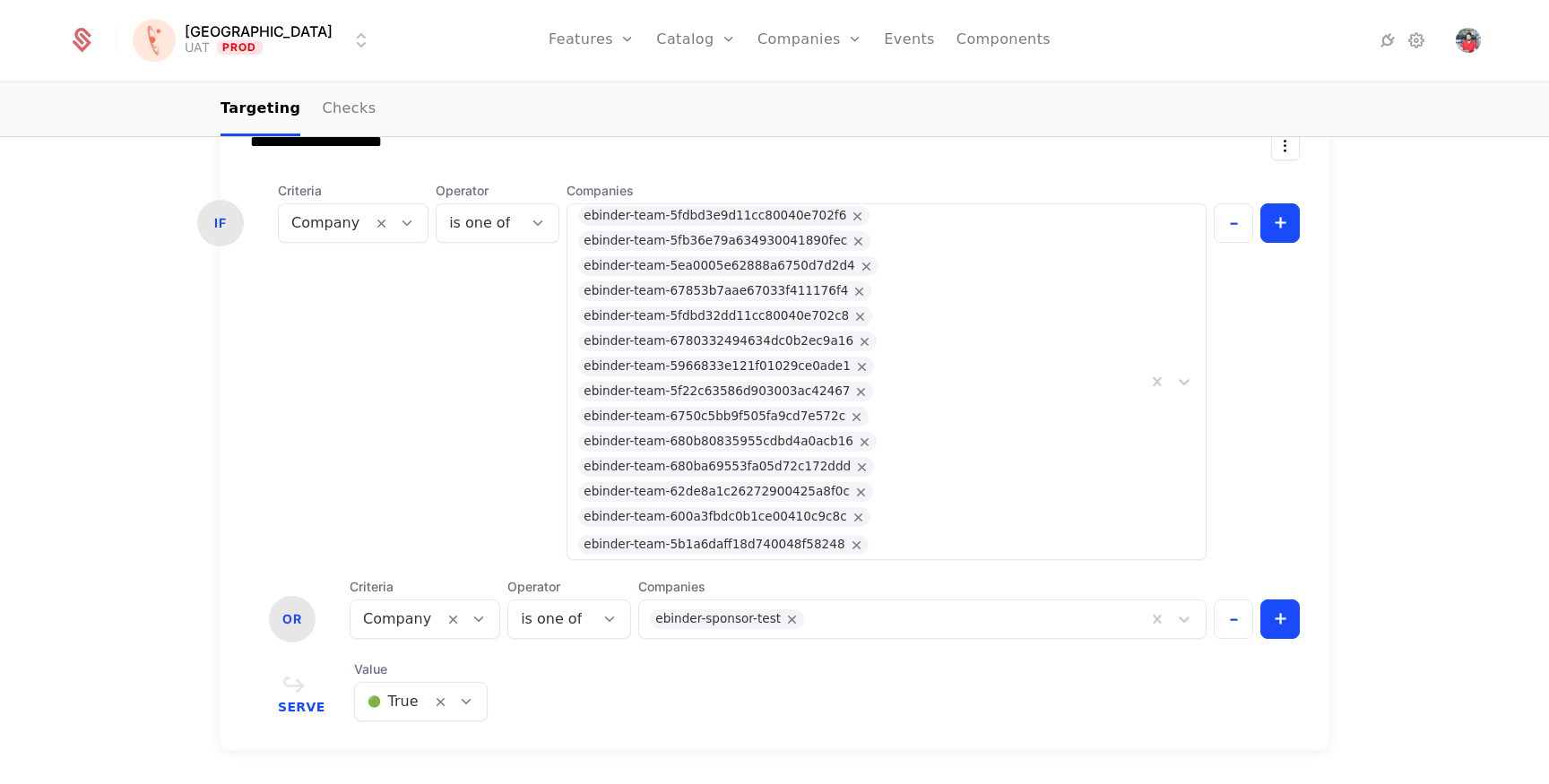
click at [846, 607] on div at bounding box center [972, 619] width 327 height 25
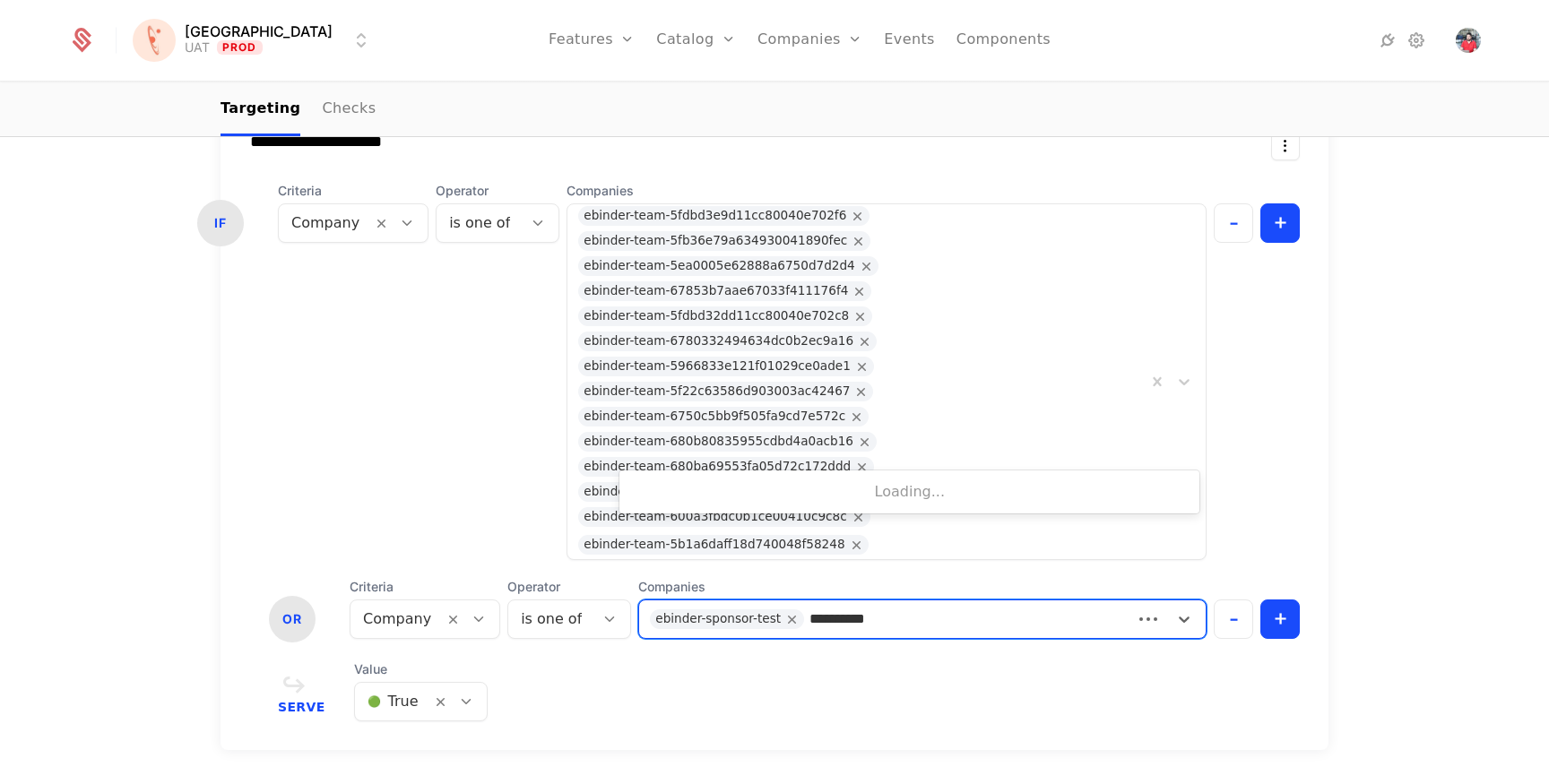
type input "**********"
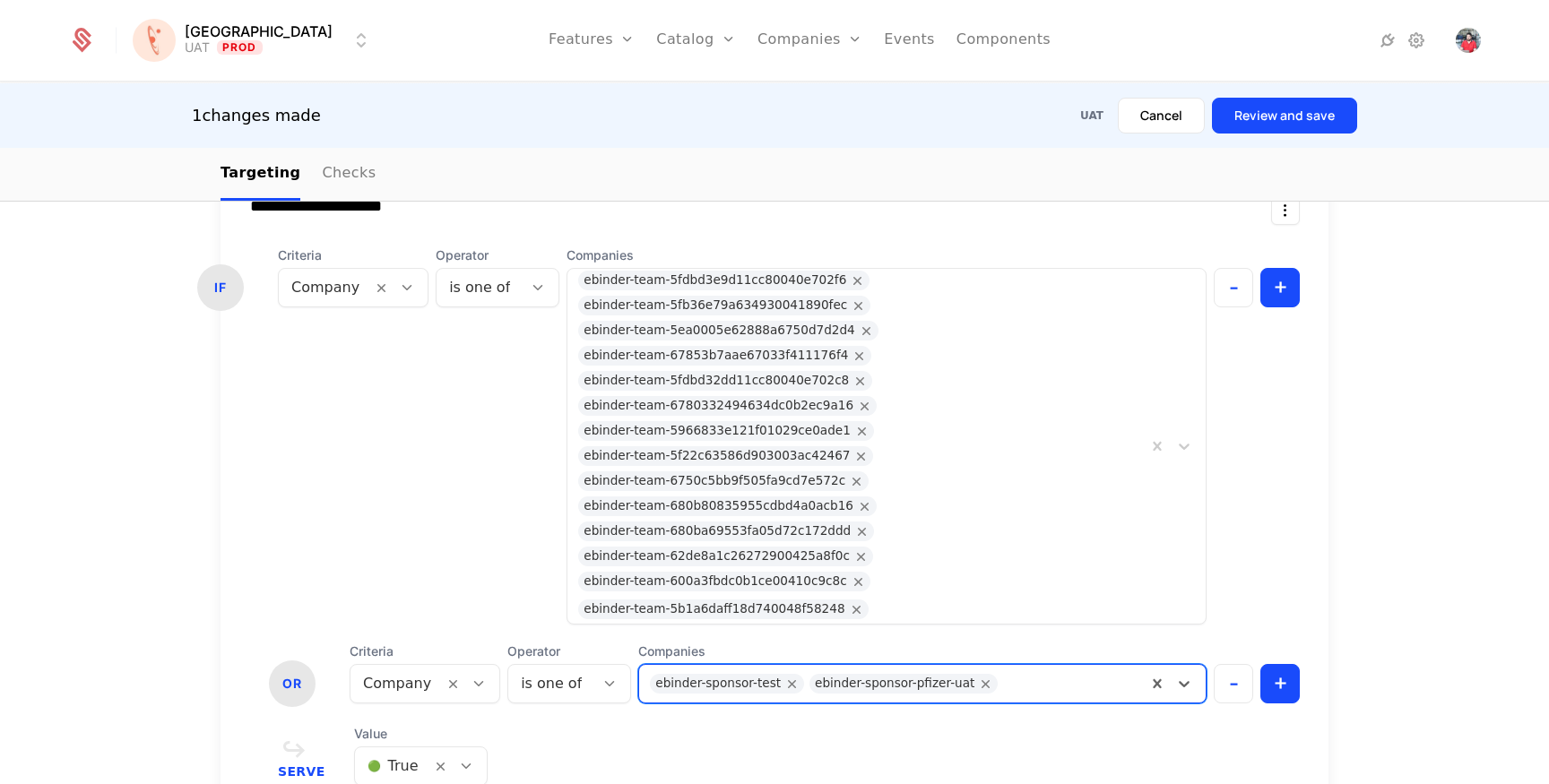
scroll to position [642, 0]
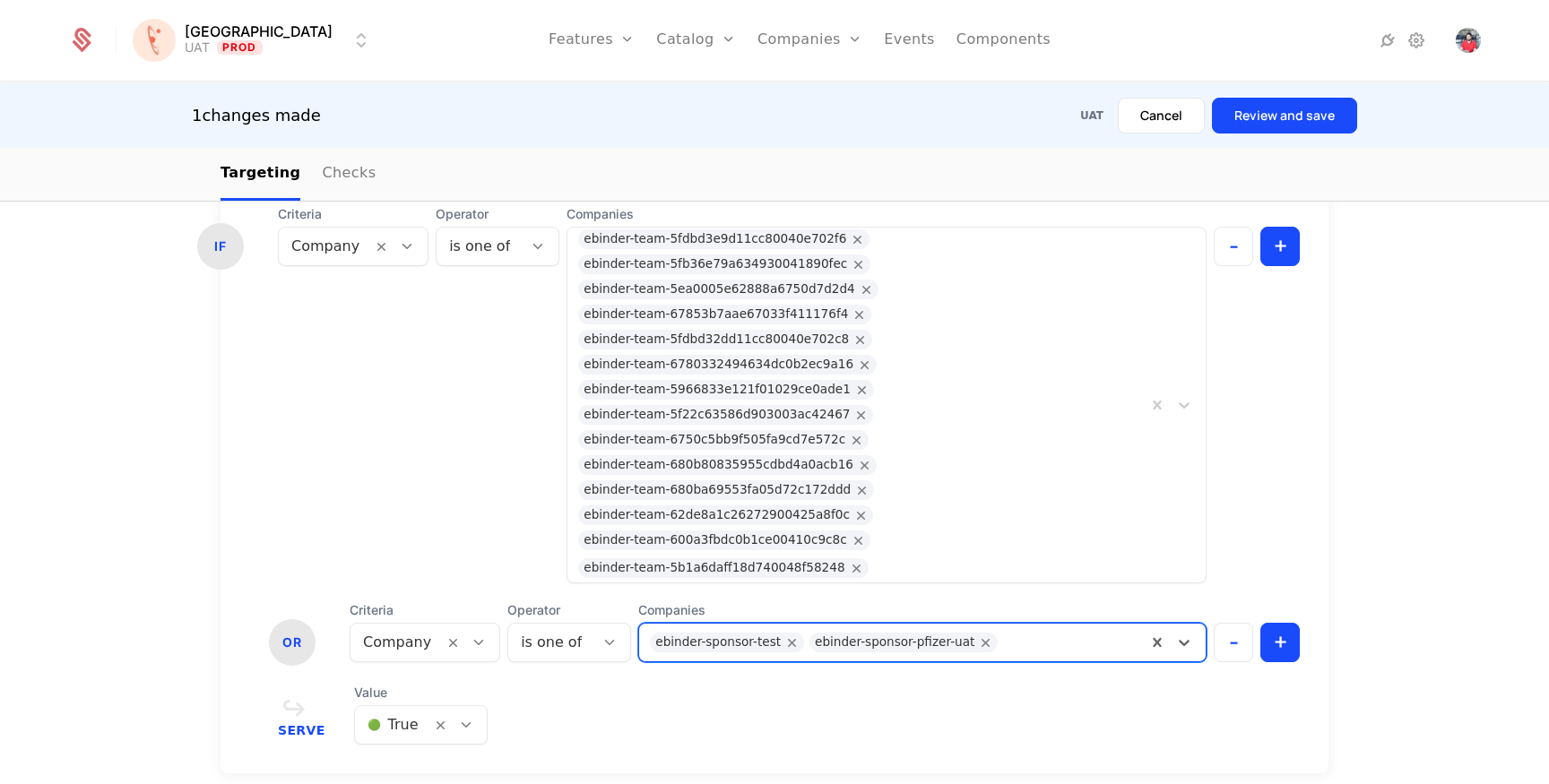
click at [1345, 113] on button "Review and save" at bounding box center [1284, 116] width 145 height 36
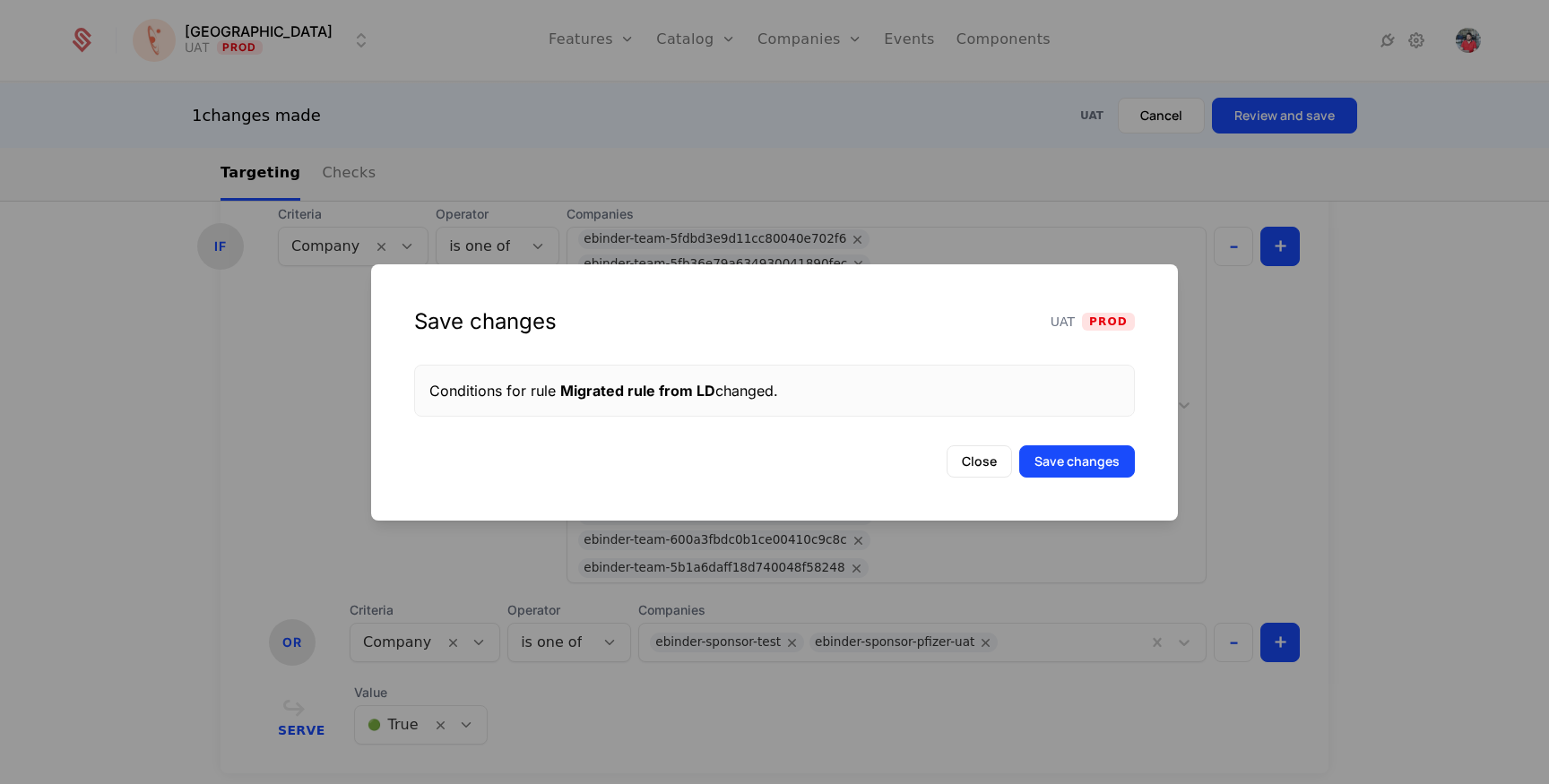
click at [1071, 473] on button "Save changes" at bounding box center [1077, 461] width 116 height 33
